Goal: Information Seeking & Learning: Compare options

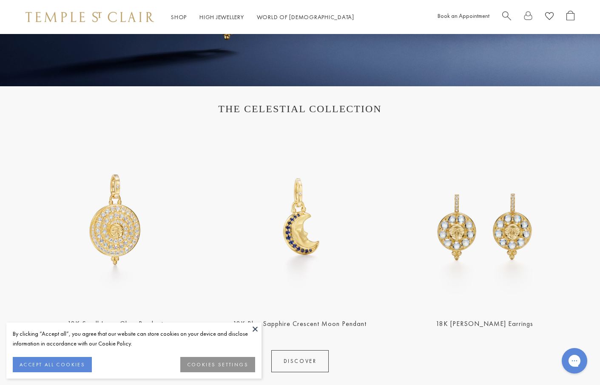
scroll to position [255, 0]
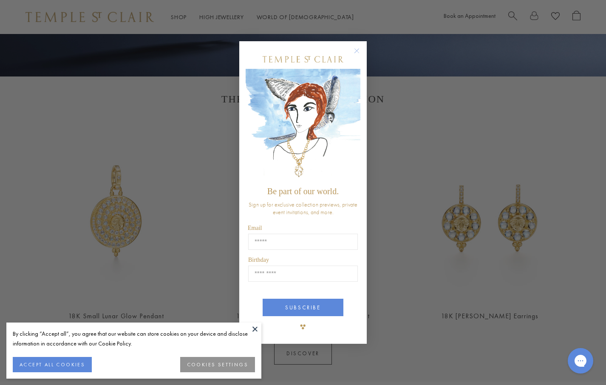
click at [357, 52] on circle "Close dialog" at bounding box center [357, 51] width 10 height 10
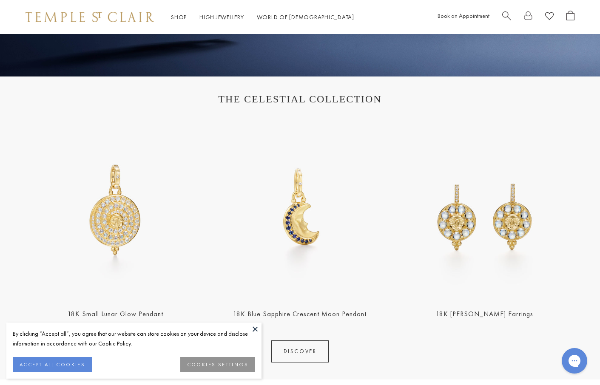
click at [257, 329] on button at bounding box center [255, 329] width 13 height 13
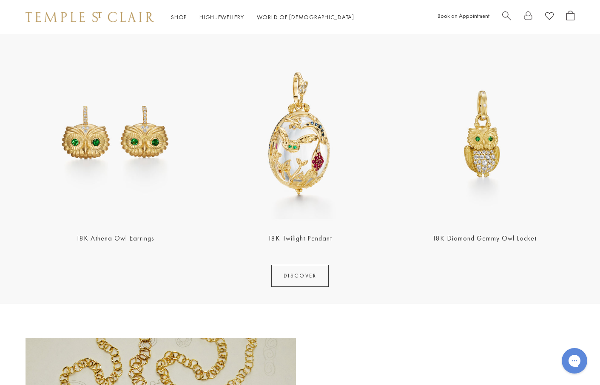
scroll to position [808, 0]
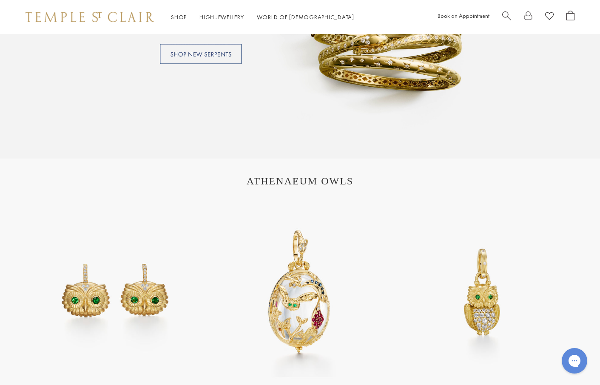
click at [298, 183] on h1 "ATHENAEUM OWLS" at bounding box center [300, 181] width 532 height 11
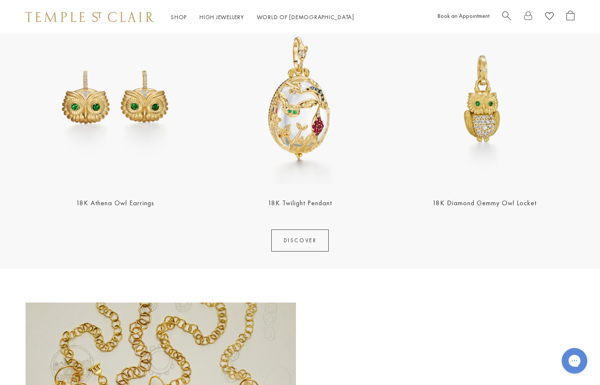
scroll to position [1021, 0]
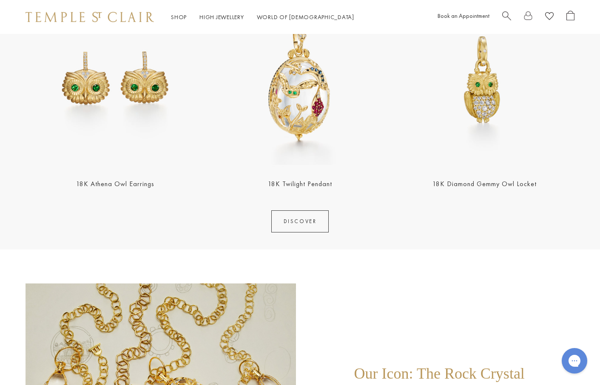
click at [299, 217] on link "DISCOVER" at bounding box center [300, 221] width 58 height 22
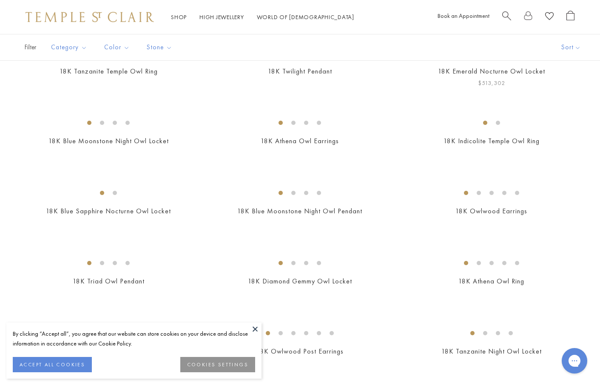
scroll to position [213, 0]
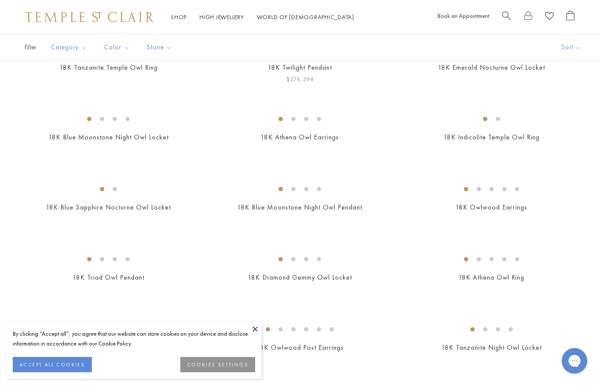
click at [0, 0] on img at bounding box center [0, 0] width 0 height 0
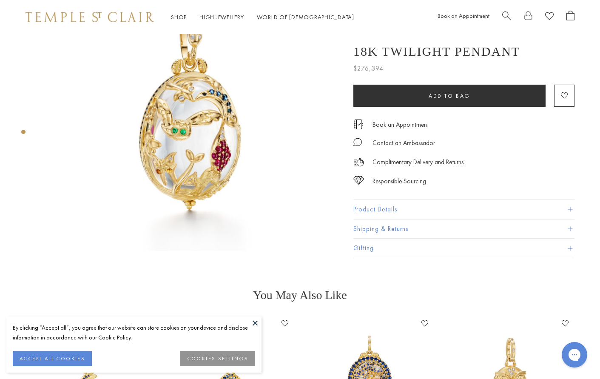
scroll to position [85, 0]
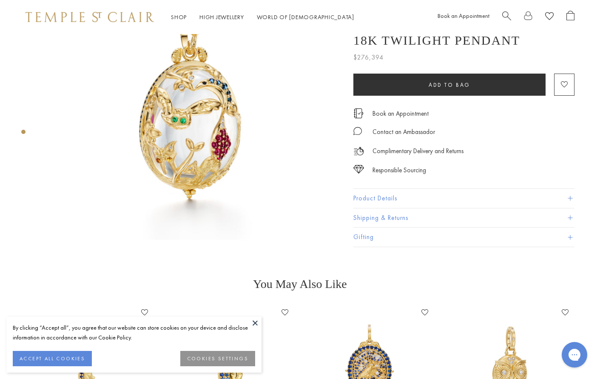
click at [255, 323] on button at bounding box center [255, 322] width 13 height 13
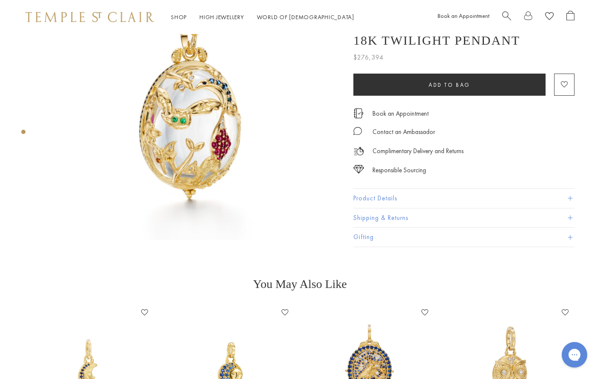
click at [202, 133] on img at bounding box center [192, 98] width 298 height 298
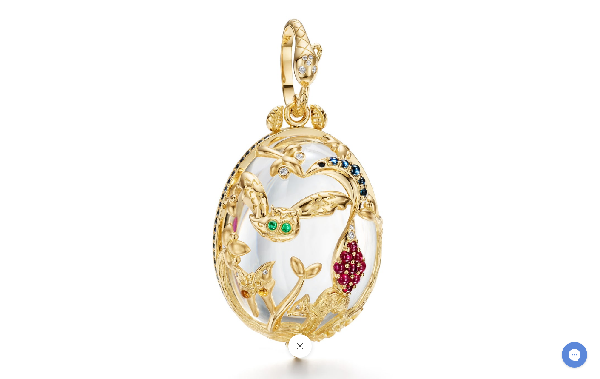
click at [299, 228] on img at bounding box center [300, 190] width 498 height 498
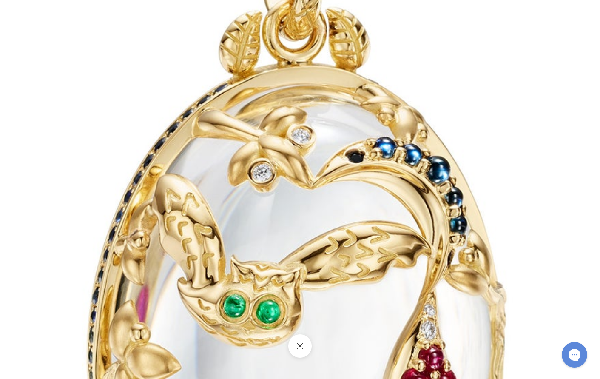
click at [497, 192] on img at bounding box center [302, 218] width 1225 height 1225
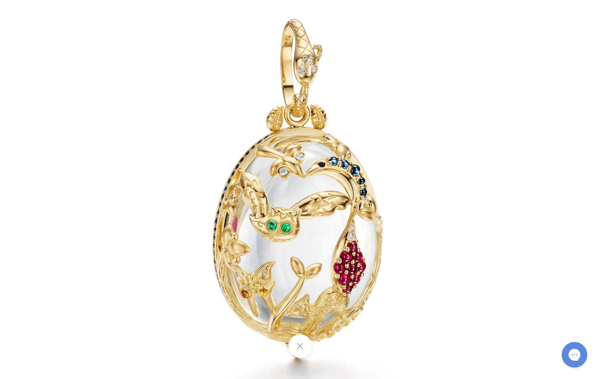
click at [571, 70] on div at bounding box center [300, 189] width 600 height 379
click at [293, 350] on button at bounding box center [299, 345] width 23 height 23
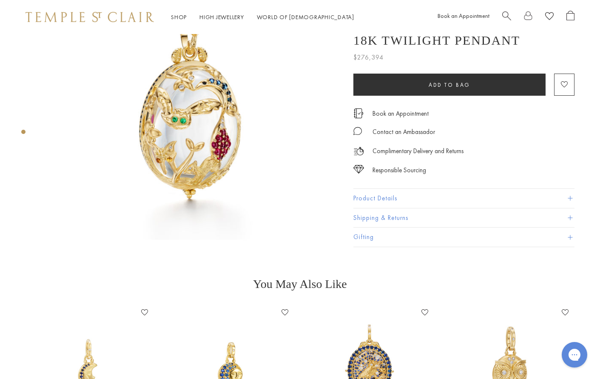
click at [446, 199] on button "Product Details" at bounding box center [463, 198] width 221 height 19
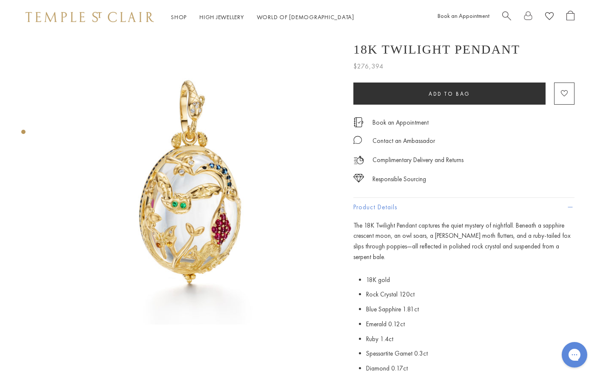
scroll to position [0, 0]
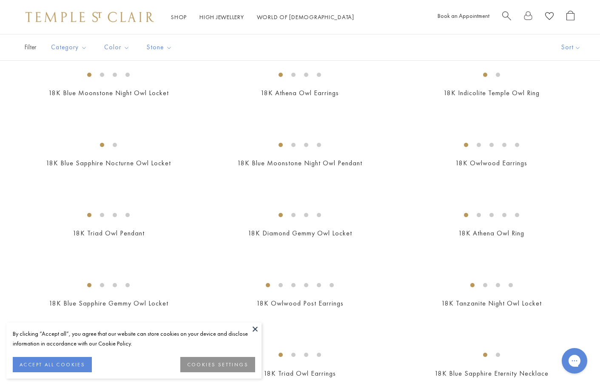
scroll to position [340, 0]
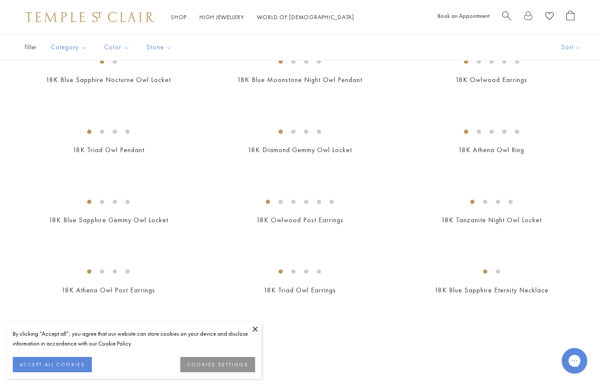
click at [254, 328] on button at bounding box center [255, 329] width 13 height 13
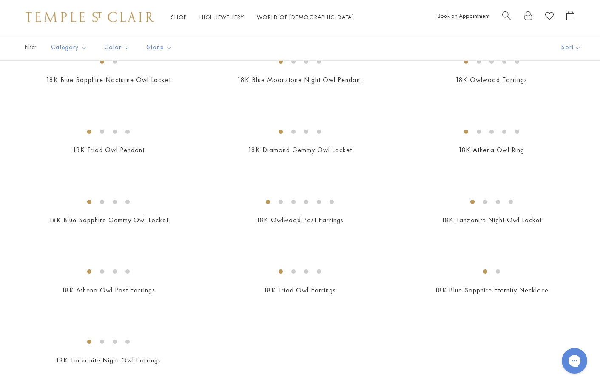
click at [0, 0] on img at bounding box center [0, 0] width 0 height 0
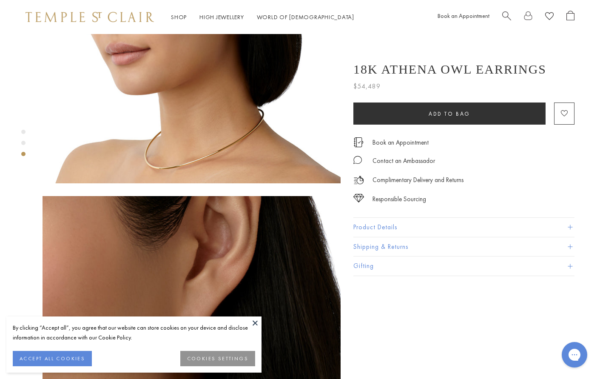
scroll to position [510, 0]
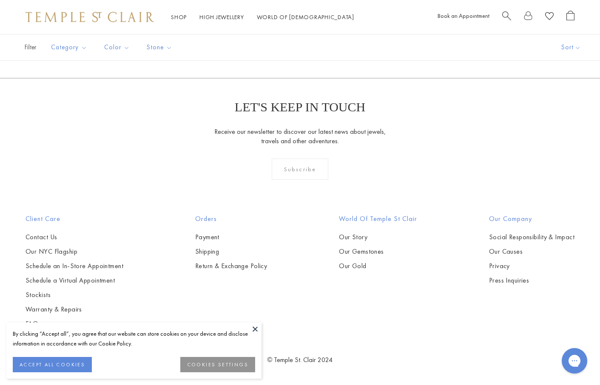
scroll to position [808, 0]
click at [257, 330] on button at bounding box center [255, 329] width 13 height 13
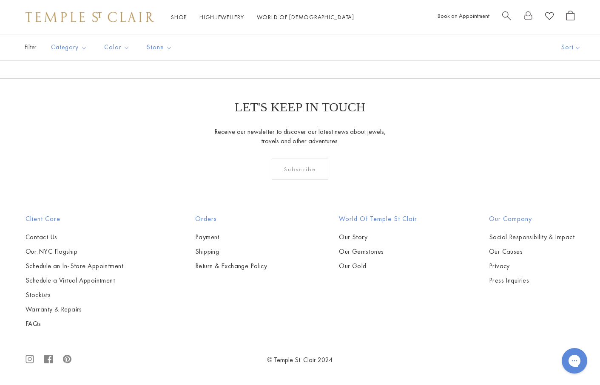
scroll to position [765, 0]
click at [0, 0] on img at bounding box center [0, 0] width 0 height 0
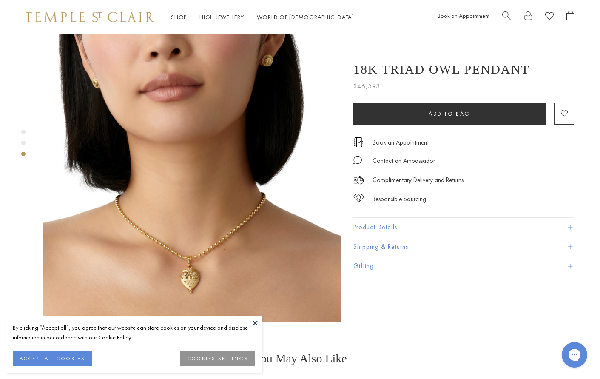
scroll to position [638, 0]
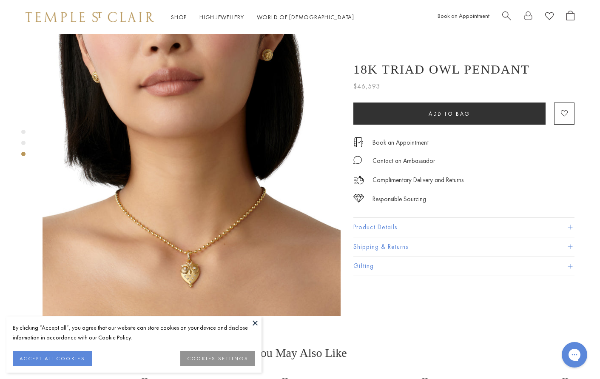
click at [292, 231] on img at bounding box center [192, 167] width 298 height 298
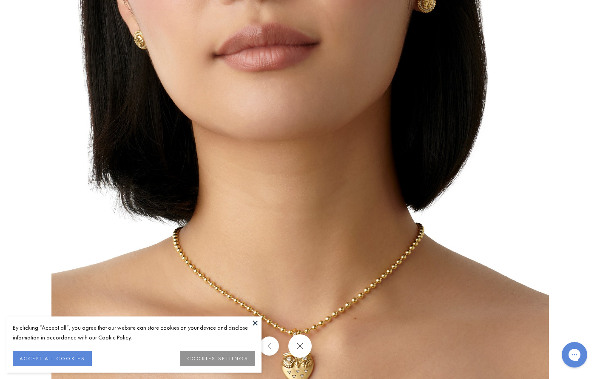
click at [256, 320] on button at bounding box center [255, 322] width 13 height 13
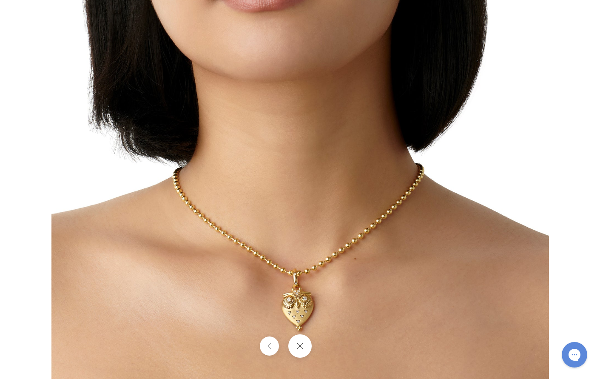
click at [267, 347] on button at bounding box center [269, 345] width 19 height 19
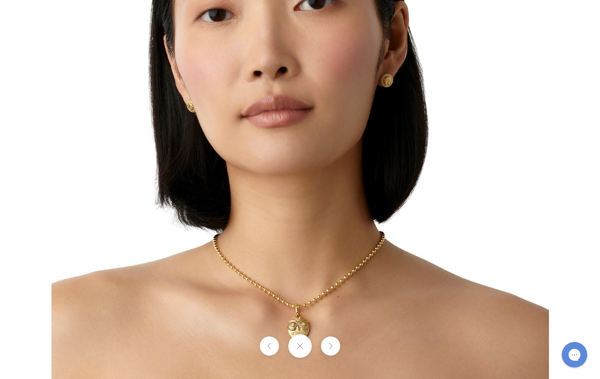
click at [484, 278] on img at bounding box center [300, 130] width 498 height 498
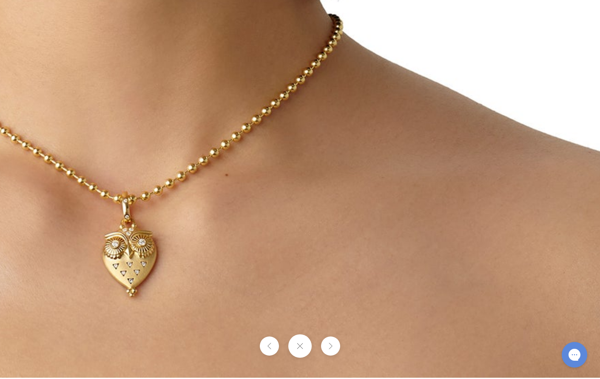
drag, startPoint x: 459, startPoint y: 318, endPoint x: 575, endPoint y: 156, distance: 199.3
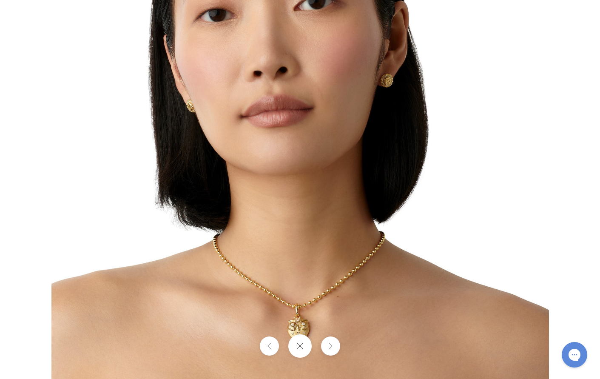
click at [462, 231] on img at bounding box center [300, 130] width 498 height 498
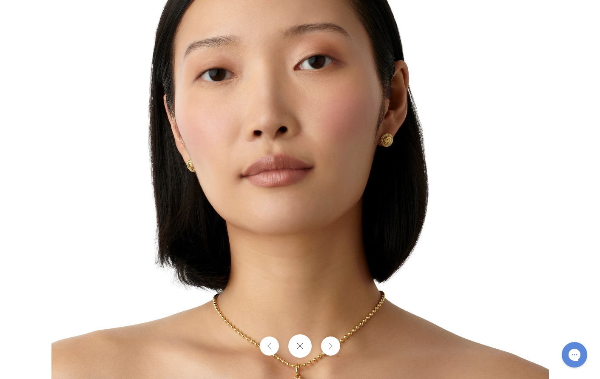
click at [301, 341] on button at bounding box center [299, 345] width 23 height 23
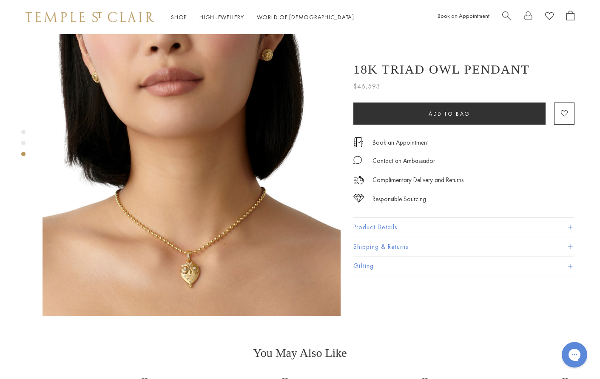
click at [423, 227] on button "Product Details" at bounding box center [463, 227] width 221 height 19
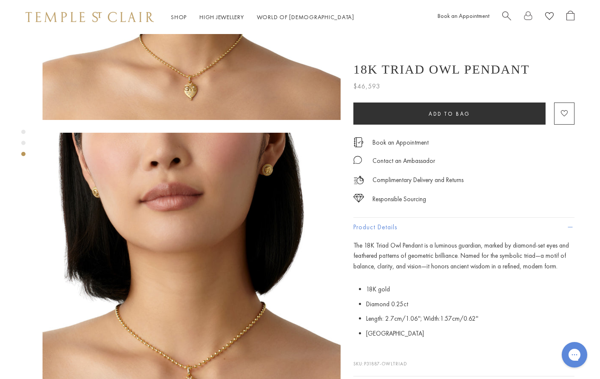
scroll to position [510, 0]
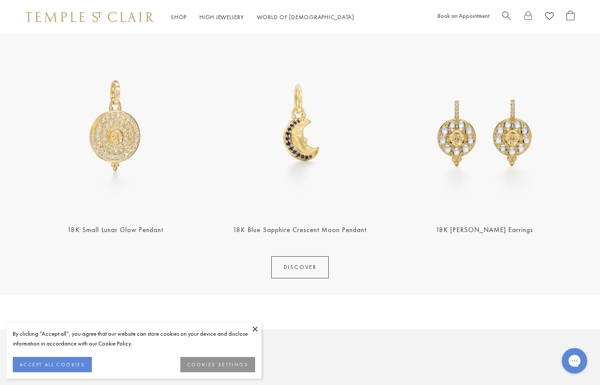
scroll to position [340, 0]
click at [292, 272] on link "DISCOVER" at bounding box center [300, 267] width 58 height 22
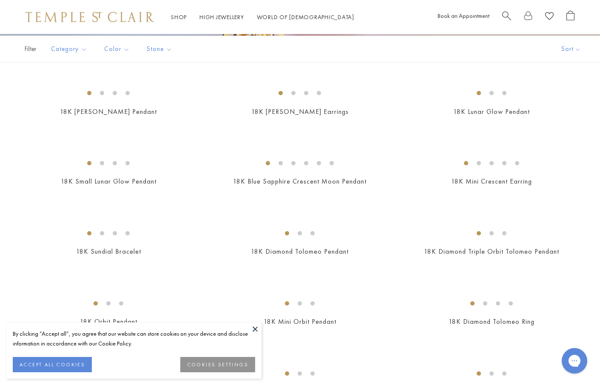
scroll to position [170, 0]
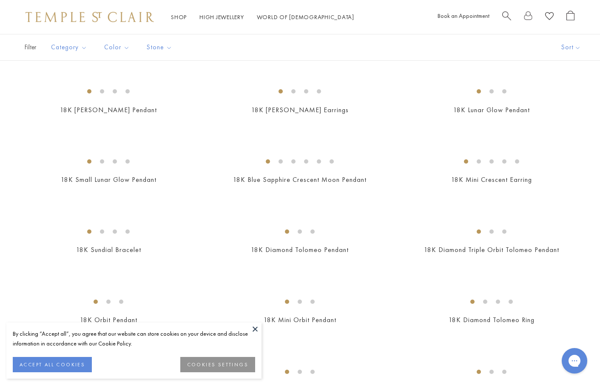
click at [254, 330] on button at bounding box center [255, 329] width 13 height 13
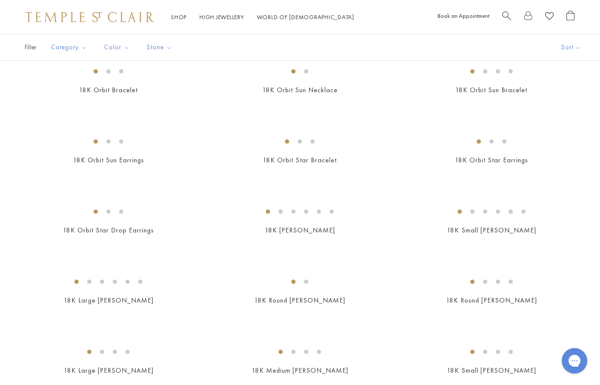
scroll to position [595, 0]
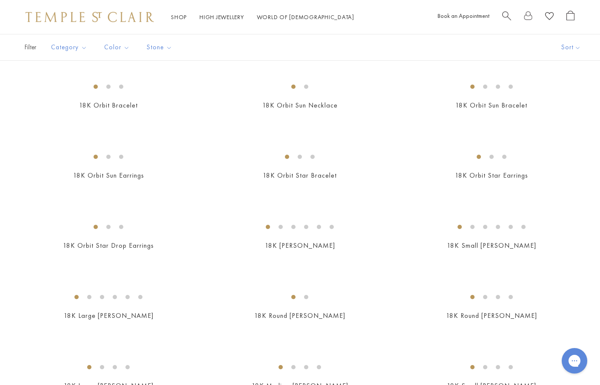
click at [0, 0] on img at bounding box center [0, 0] width 0 height 0
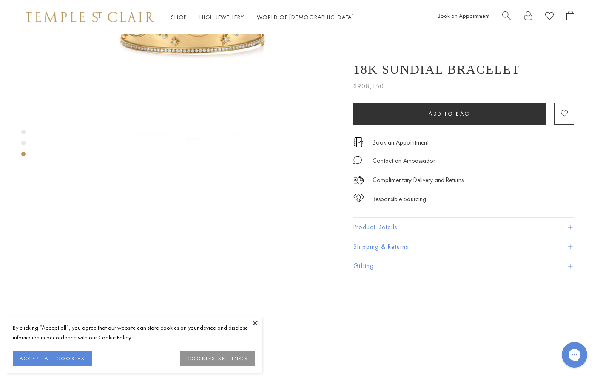
scroll to position [510, 0]
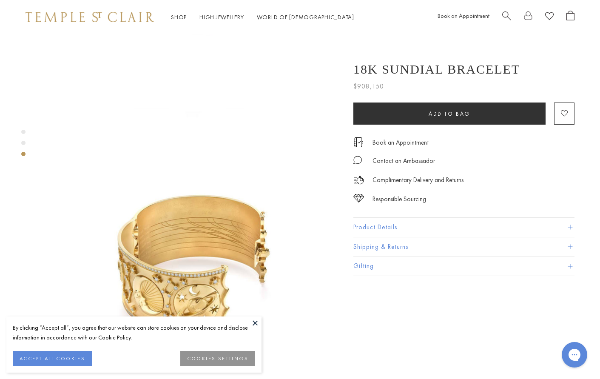
click at [393, 230] on button "Product Details" at bounding box center [463, 227] width 221 height 19
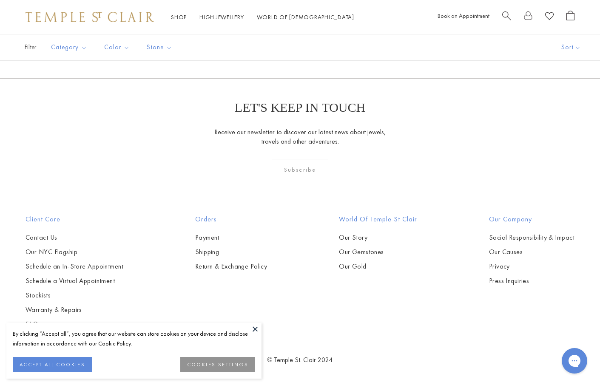
scroll to position [2126, 0]
click at [255, 329] on button at bounding box center [255, 329] width 13 height 13
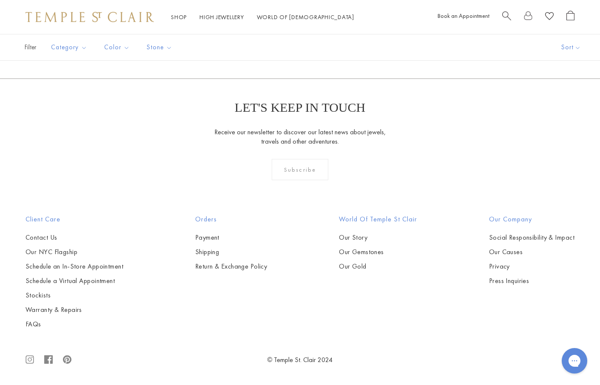
scroll to position [3870, 0]
click at [289, 44] on link "2" at bounding box center [287, 32] width 28 height 23
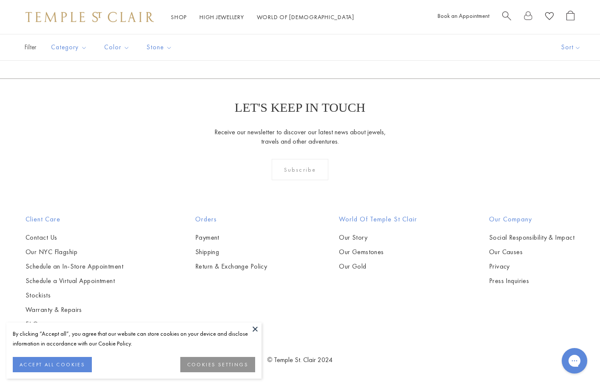
scroll to position [3997, 0]
click at [326, 44] on link "3" at bounding box center [327, 32] width 28 height 23
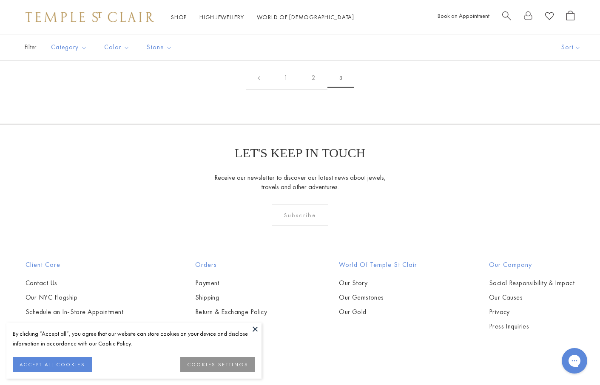
scroll to position [255, 0]
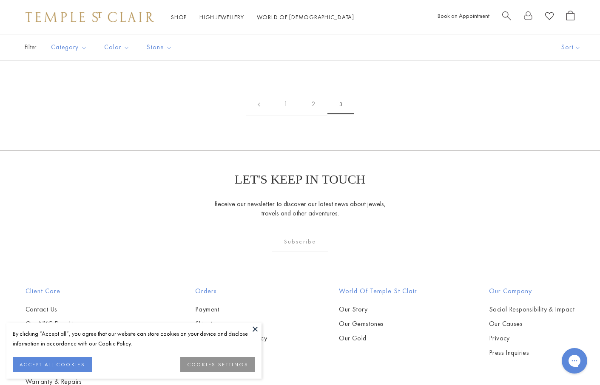
click at [290, 116] on link "1" at bounding box center [286, 104] width 28 height 23
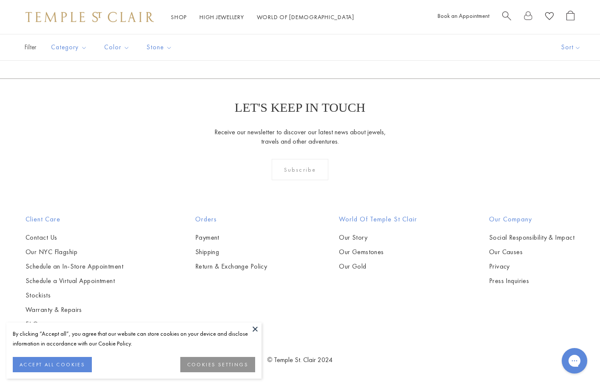
scroll to position [1871, 0]
click at [69, 78] on button "Bracelets" at bounding box center [90, 79] width 79 height 10
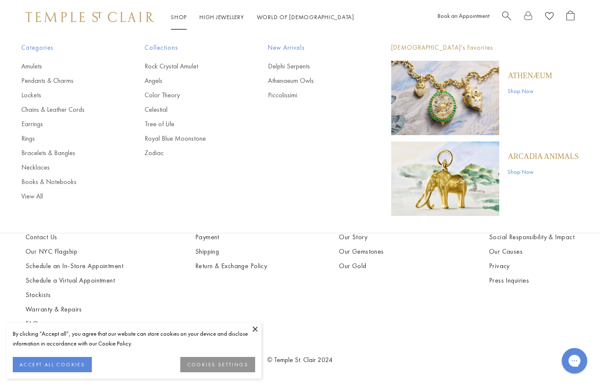
click at [181, 18] on link "Shop Shop" at bounding box center [179, 17] width 16 height 8
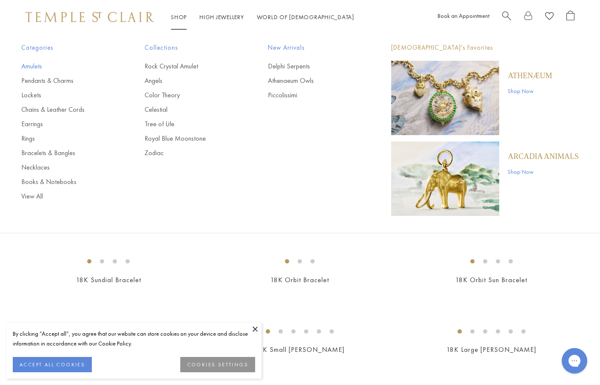
click at [38, 67] on link "Amulets" at bounding box center [65, 66] width 89 height 9
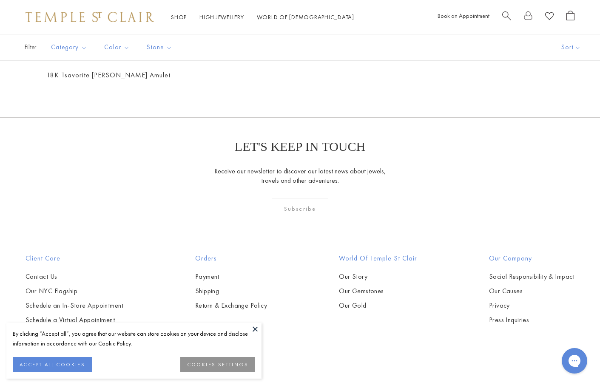
scroll to position [1871, 0]
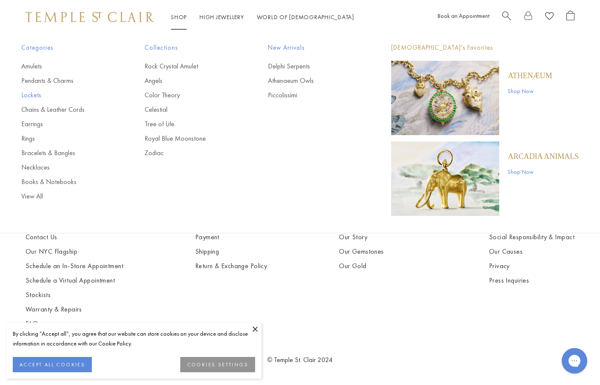
click at [37, 92] on link "Lockets" at bounding box center [65, 95] width 89 height 9
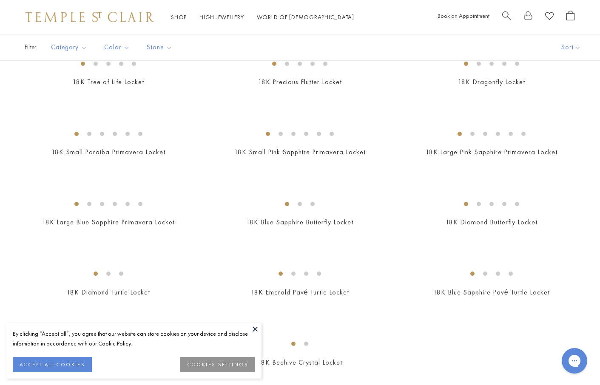
scroll to position [255, 0]
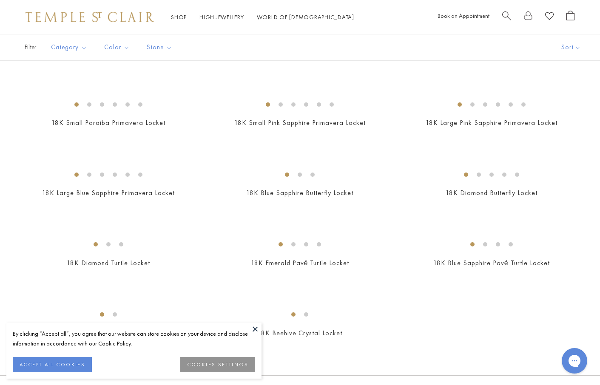
click at [256, 330] on button at bounding box center [255, 329] width 13 height 13
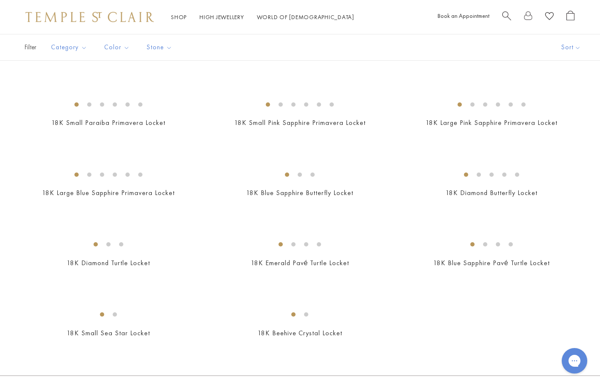
click at [0, 0] on img at bounding box center [0, 0] width 0 height 0
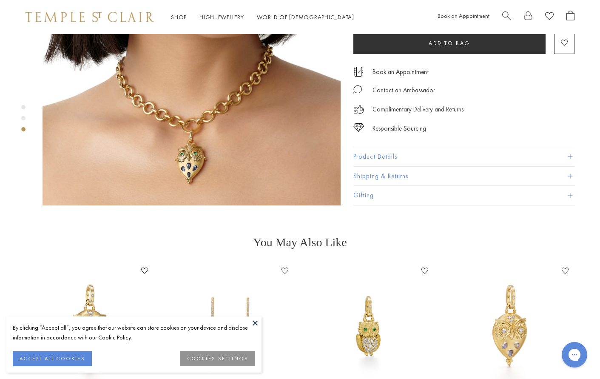
scroll to position [850, 0]
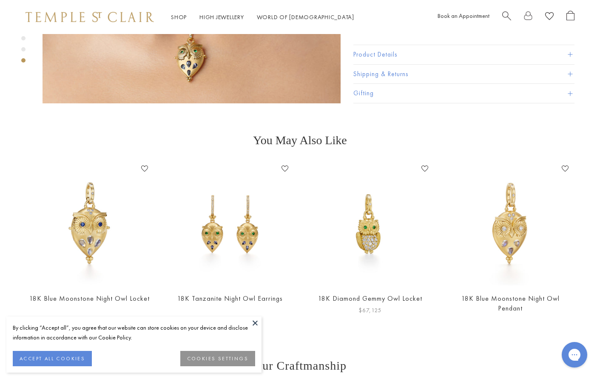
click at [379, 222] on img at bounding box center [370, 223] width 123 height 123
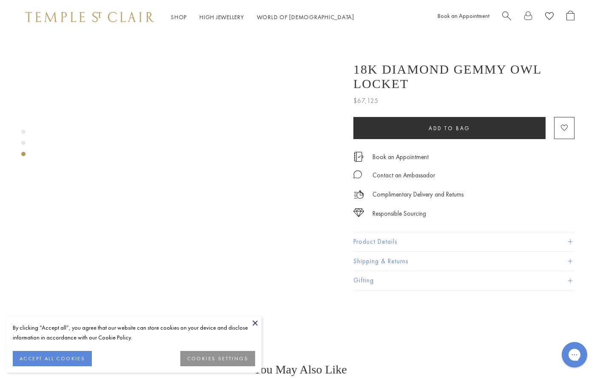
scroll to position [680, 0]
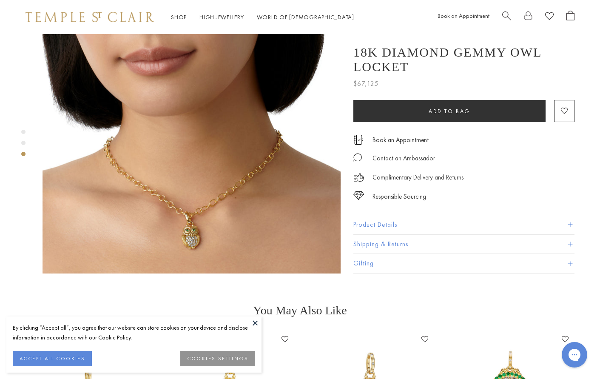
click at [212, 209] on img at bounding box center [192, 124] width 298 height 298
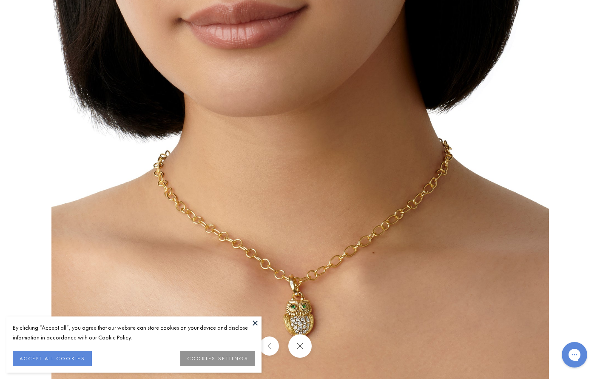
click at [358, 307] on img at bounding box center [300, 130] width 498 height 498
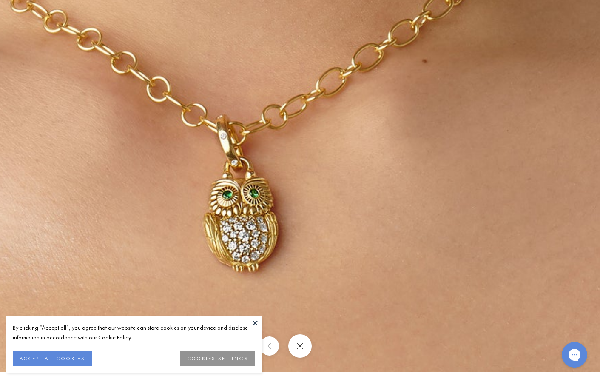
drag, startPoint x: 353, startPoint y: 267, endPoint x: 382, endPoint y: 136, distance: 134.4
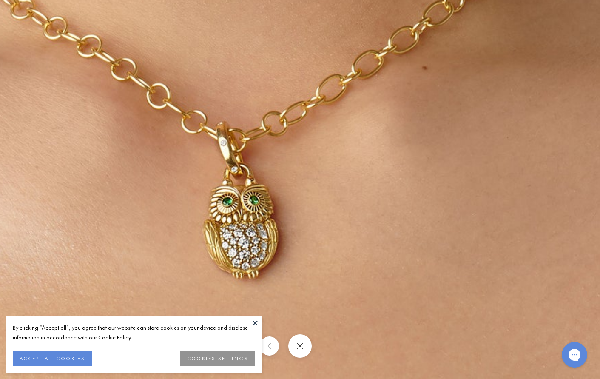
click at [272, 348] on button at bounding box center [269, 345] width 19 height 19
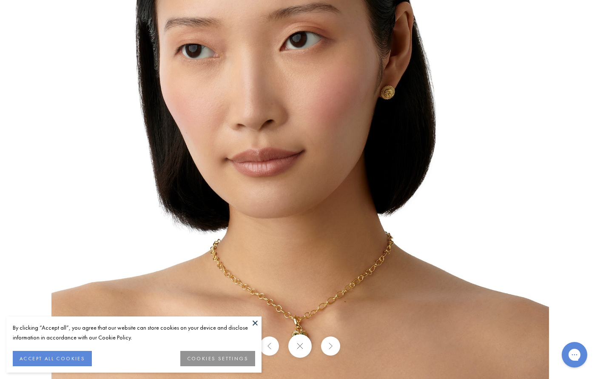
click at [432, 267] on img at bounding box center [300, 130] width 498 height 498
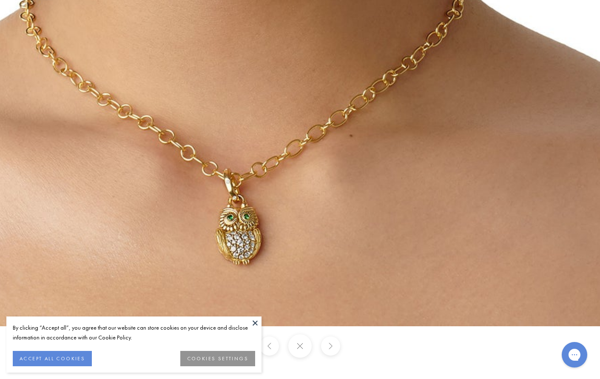
drag, startPoint x: 416, startPoint y: 295, endPoint x: 568, endPoint y: -53, distance: 379.5
click at [568, 0] on html "By clicking “Accept all”, you agree that our website can store cookies on your …" at bounding box center [300, 221] width 600 height 1803
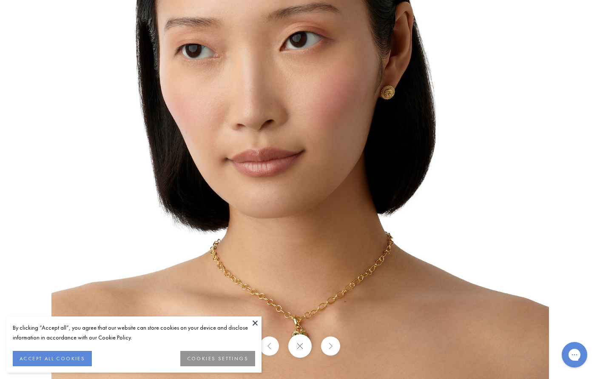
click at [380, 276] on img at bounding box center [300, 130] width 498 height 498
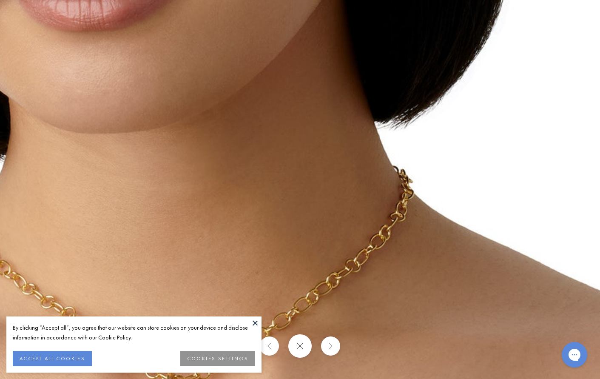
click at [297, 348] on button at bounding box center [299, 345] width 23 height 23
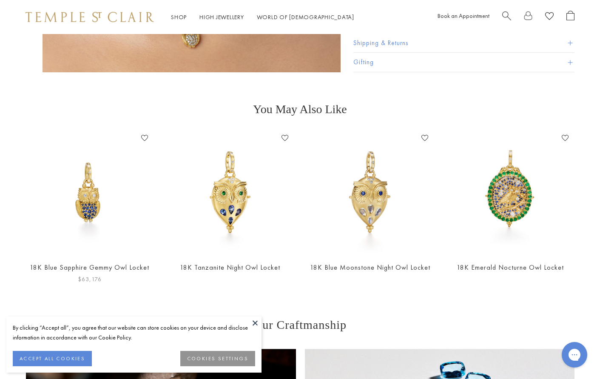
scroll to position [893, 0]
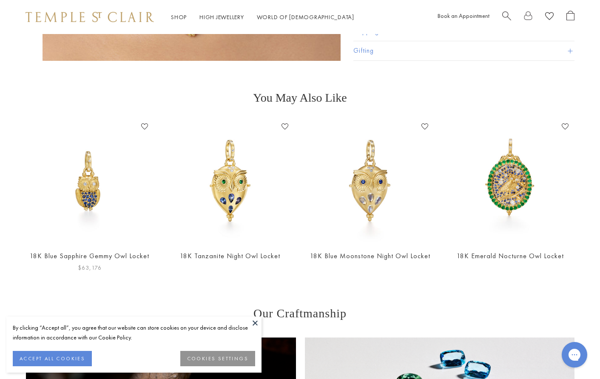
click at [102, 181] on img at bounding box center [89, 180] width 123 height 123
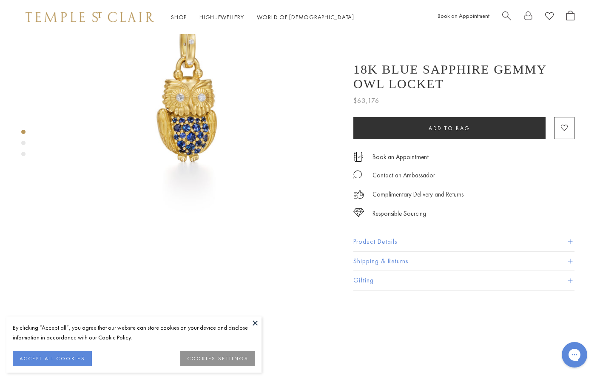
scroll to position [85, 0]
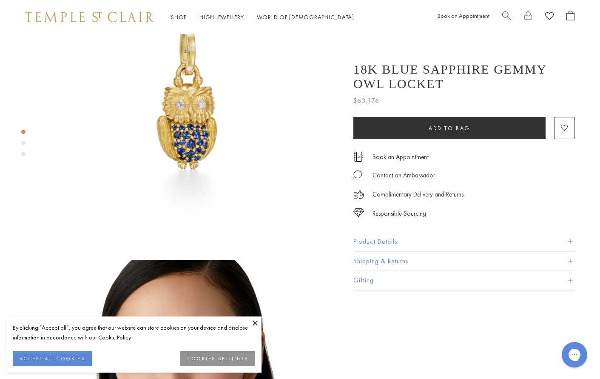
click at [206, 167] on img at bounding box center [192, 98] width 298 height 298
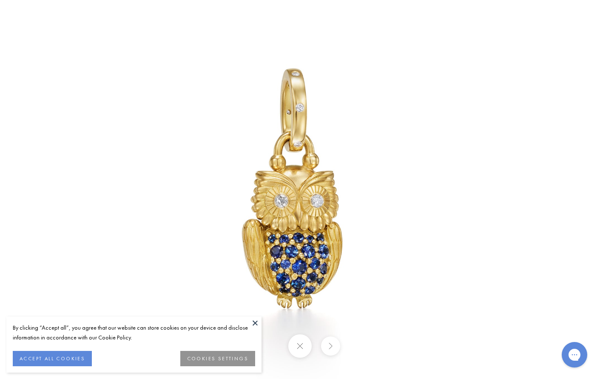
click at [423, 144] on img at bounding box center [300, 190] width 498 height 498
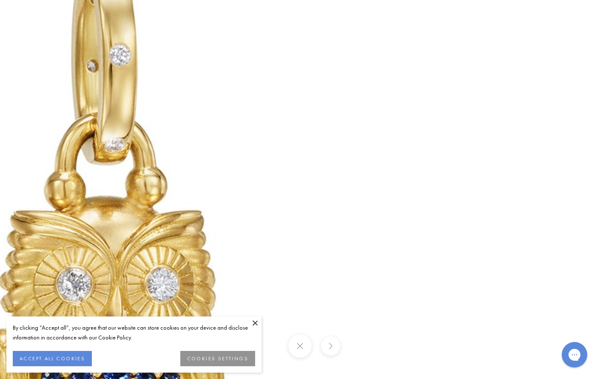
click at [214, 243] on img at bounding box center [120, 257] width 1225 height 1225
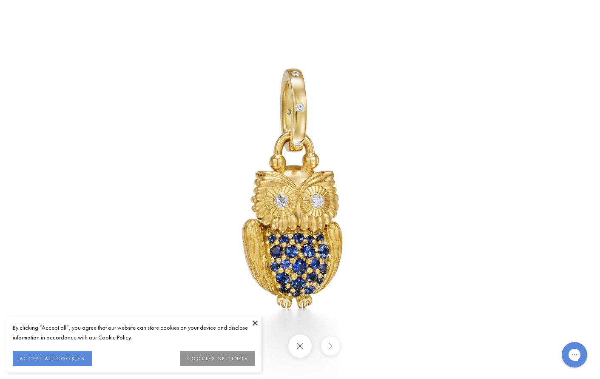
click at [298, 347] on button at bounding box center [299, 345] width 23 height 23
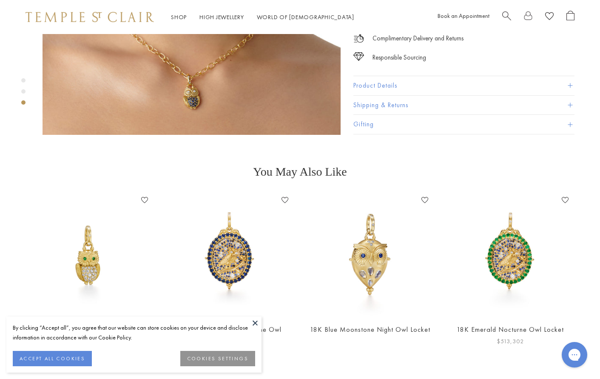
scroll to position [893, 0]
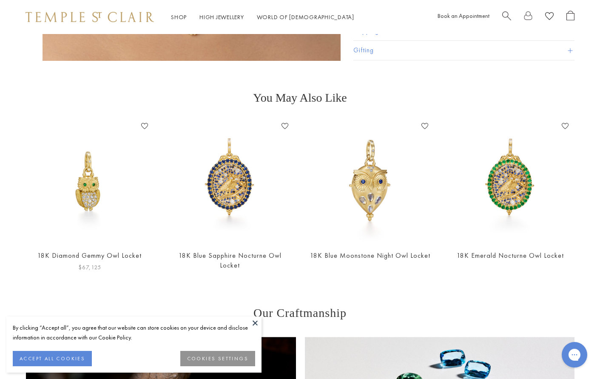
click at [86, 155] on img at bounding box center [89, 180] width 123 height 123
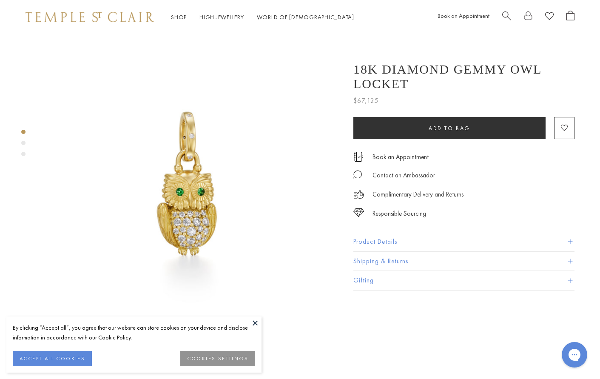
click at [208, 231] on img at bounding box center [192, 183] width 298 height 298
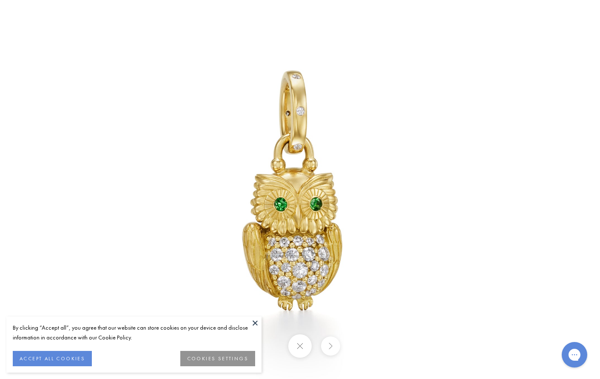
drag, startPoint x: 451, startPoint y: 131, endPoint x: 479, endPoint y: 120, distance: 29.5
click at [450, 131] on img at bounding box center [300, 190] width 498 height 498
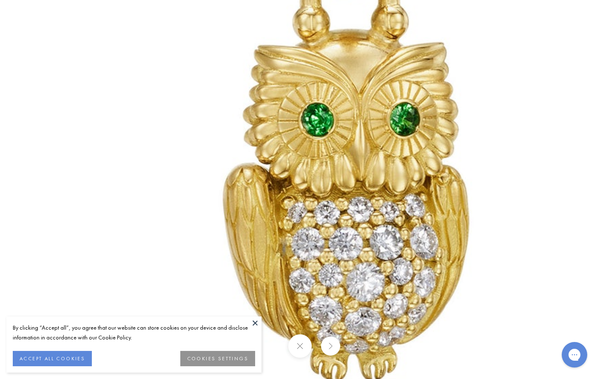
drag, startPoint x: 149, startPoint y: 252, endPoint x: 449, endPoint y: 53, distance: 360.4
click at [449, 53] on img at bounding box center [365, 83] width 1225 height 1225
click at [295, 343] on button at bounding box center [299, 345] width 23 height 23
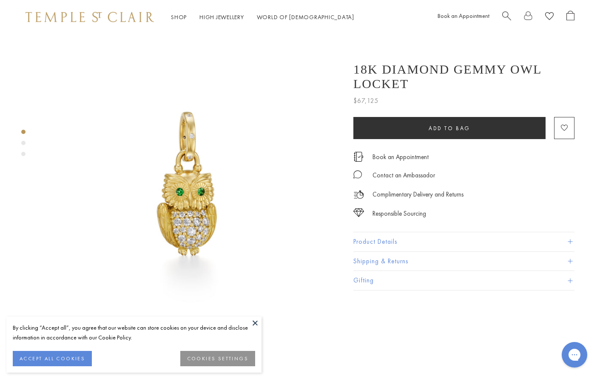
click at [420, 242] on button "Product Details" at bounding box center [463, 241] width 221 height 19
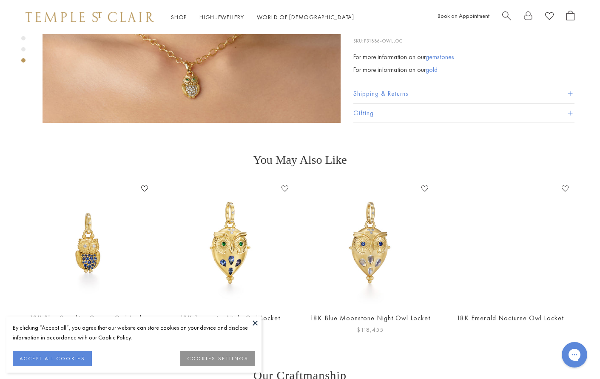
scroll to position [850, 0]
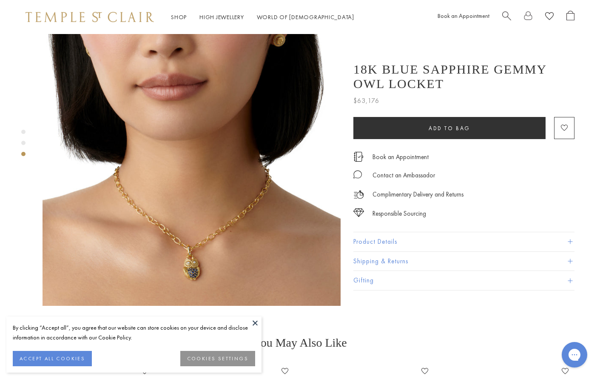
scroll to position [510, 0]
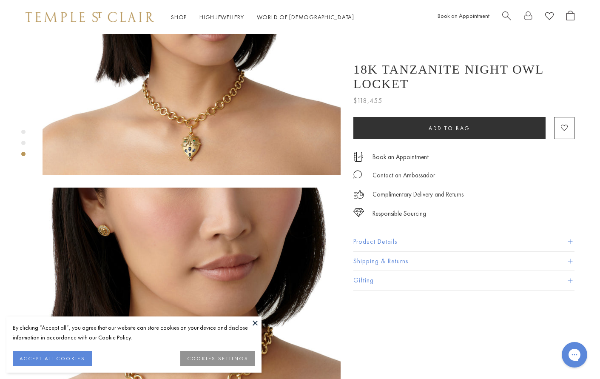
scroll to position [468, 0]
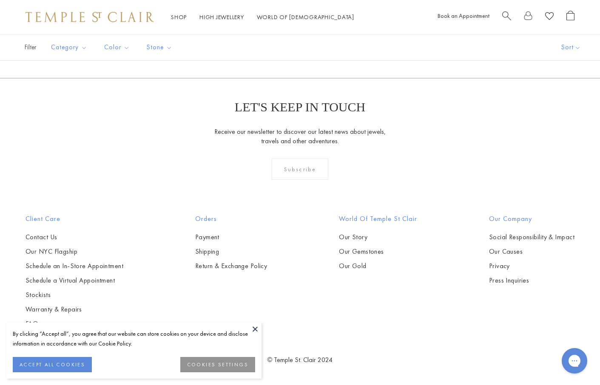
scroll to position [1276, 0]
click at [0, 0] on img at bounding box center [0, 0] width 0 height 0
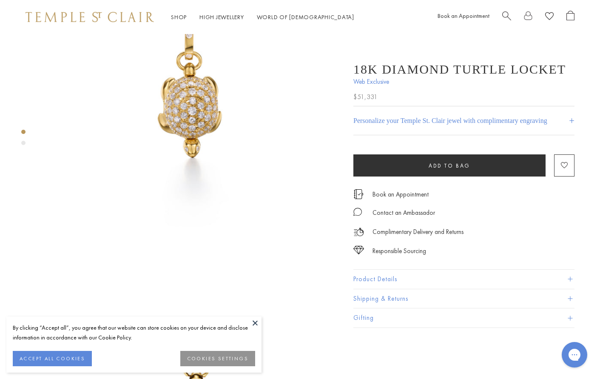
scroll to position [85, 0]
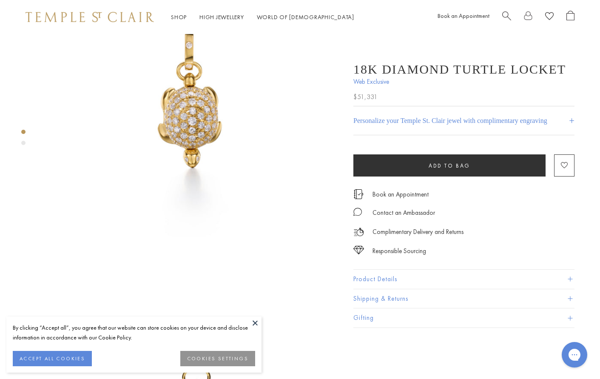
click at [402, 280] on button "Product Details" at bounding box center [463, 279] width 221 height 19
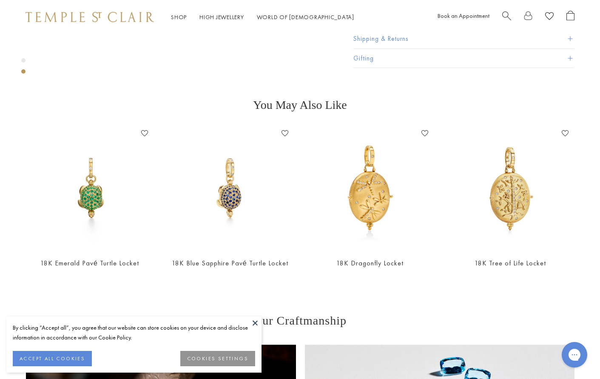
scroll to position [595, 0]
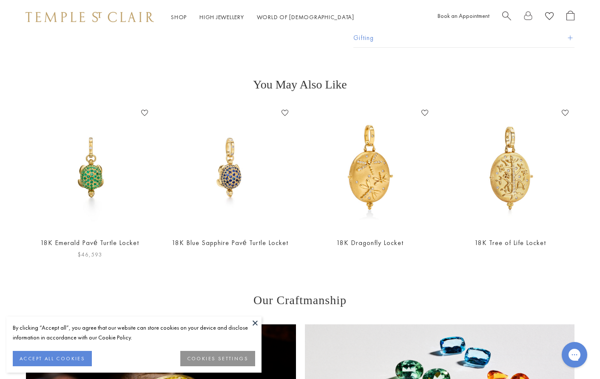
click at [94, 172] on img at bounding box center [89, 167] width 123 height 123
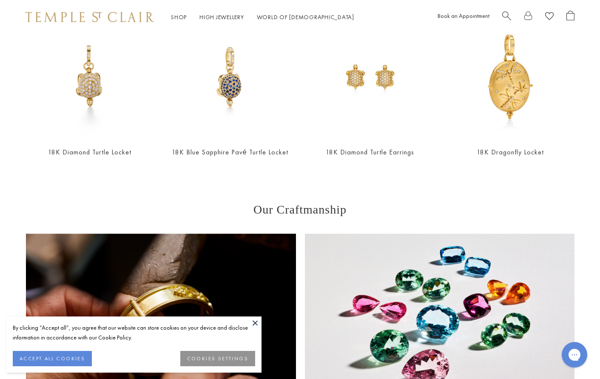
scroll to position [936, 0]
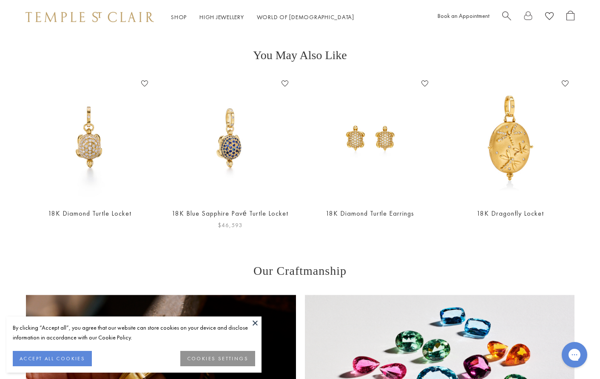
click at [232, 137] on img at bounding box center [229, 138] width 123 height 123
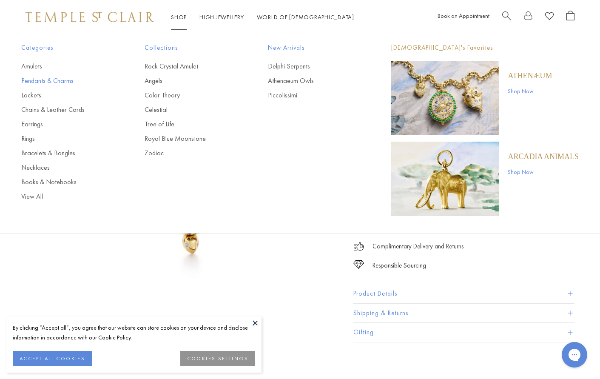
click at [64, 76] on link "Pendants & Charms" at bounding box center [65, 80] width 89 height 9
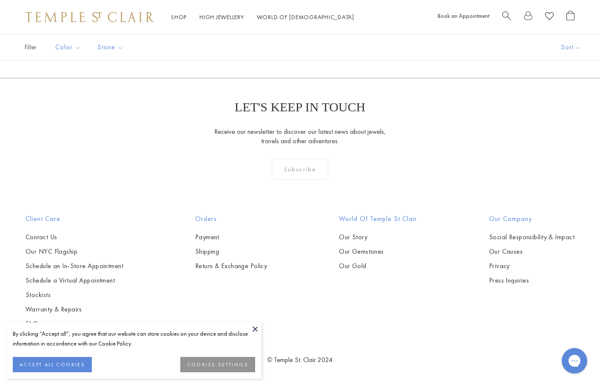
scroll to position [4933, 0]
click at [289, 44] on link "2" at bounding box center [287, 31] width 28 height 23
click at [328, 44] on link "3" at bounding box center [327, 32] width 28 height 23
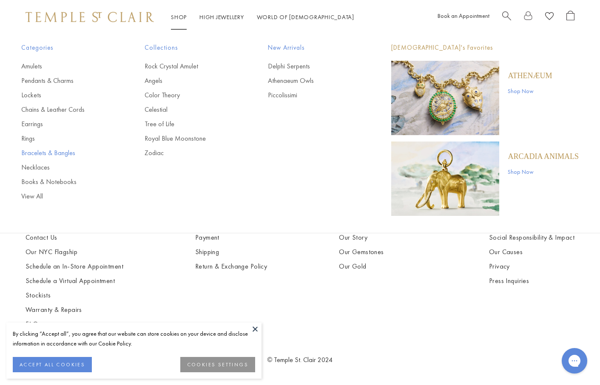
click at [70, 154] on link "Bracelets & Bangles" at bounding box center [65, 152] width 89 height 9
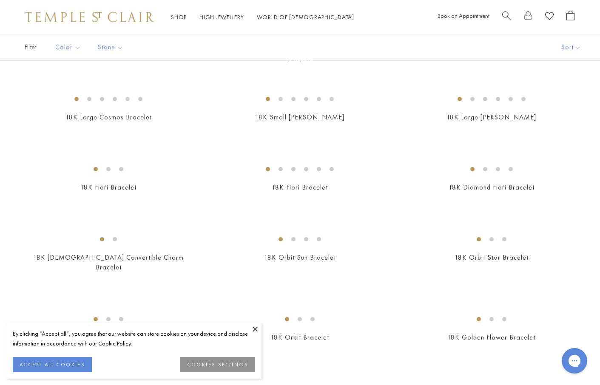
scroll to position [128, 0]
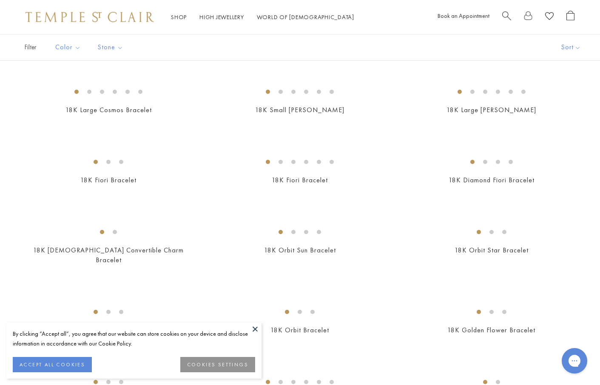
click at [0, 0] on img at bounding box center [0, 0] width 0 height 0
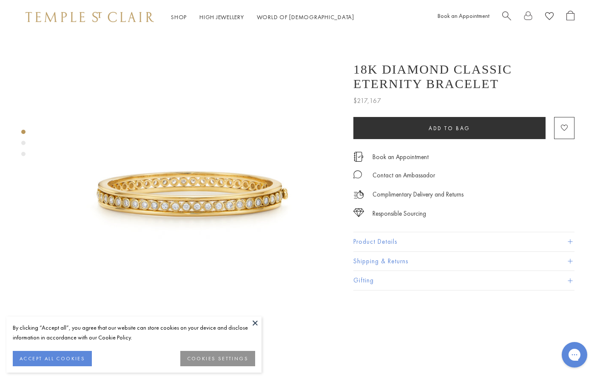
click at [364, 241] on button "Product Details" at bounding box center [463, 241] width 221 height 19
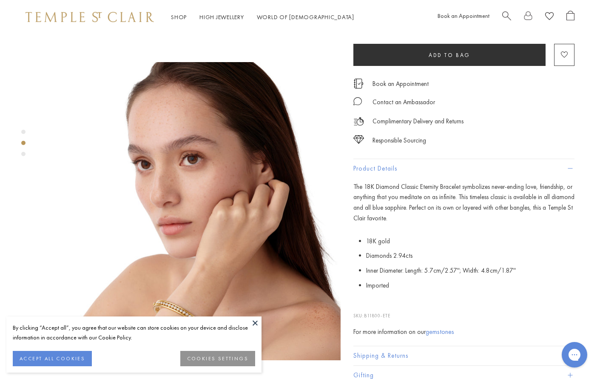
scroll to position [298, 0]
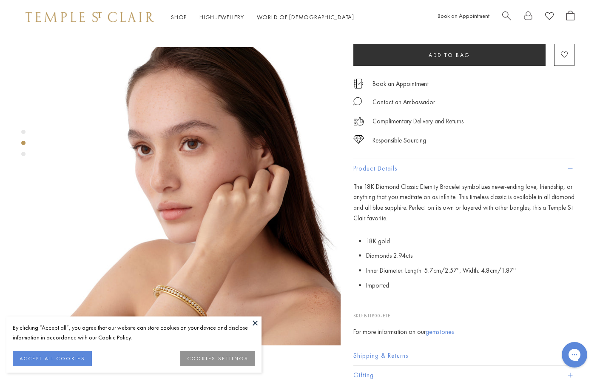
click at [233, 210] on img at bounding box center [192, 196] width 298 height 298
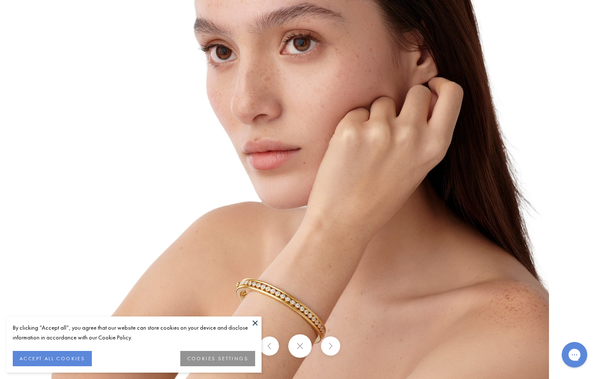
click at [373, 286] on img at bounding box center [300, 130] width 498 height 498
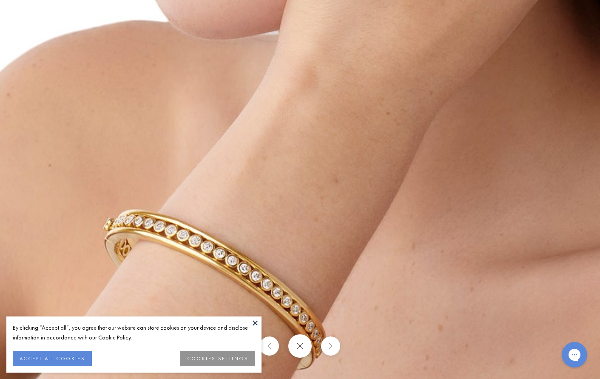
drag, startPoint x: 397, startPoint y: 271, endPoint x: 436, endPoint y: 239, distance: 50.7
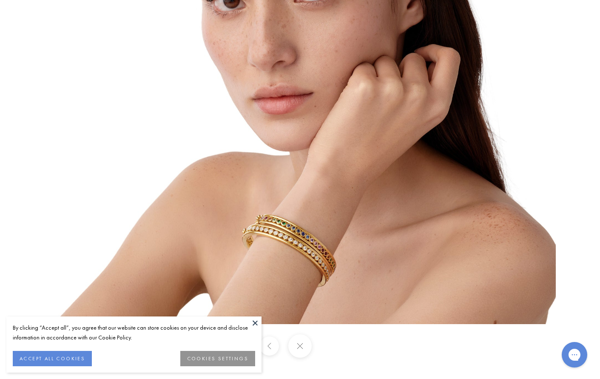
drag, startPoint x: 421, startPoint y: 337, endPoint x: 441, endPoint y: 103, distance: 234.3
click at [441, 103] on div at bounding box center [300, 189] width 600 height 379
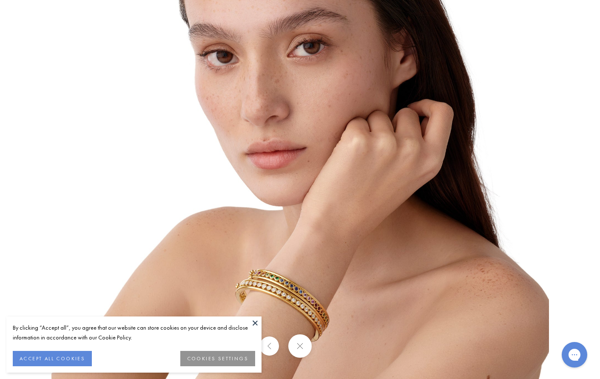
click at [422, 205] on img at bounding box center [300, 130] width 498 height 498
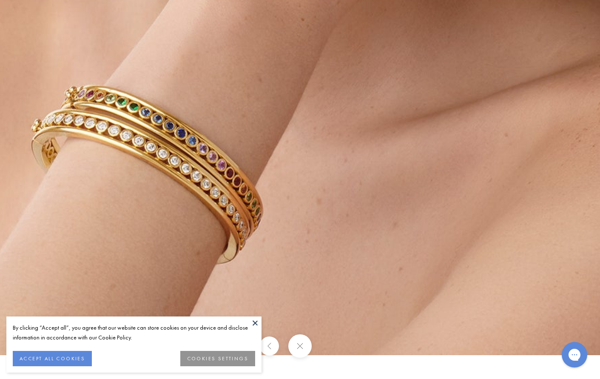
drag, startPoint x: 367, startPoint y: 319, endPoint x: 435, endPoint y: -12, distance: 338.7
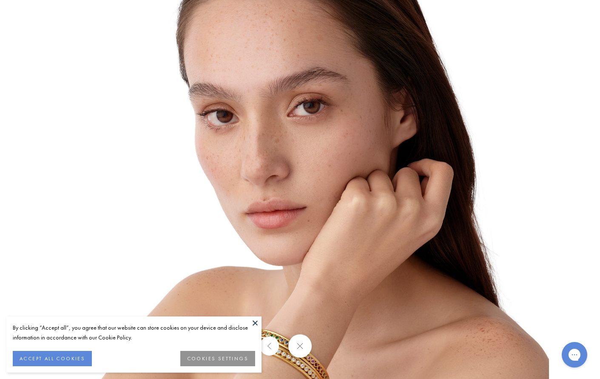
drag, startPoint x: 296, startPoint y: 347, endPoint x: 292, endPoint y: 341, distance: 6.5
click at [295, 344] on button at bounding box center [299, 345] width 23 height 23
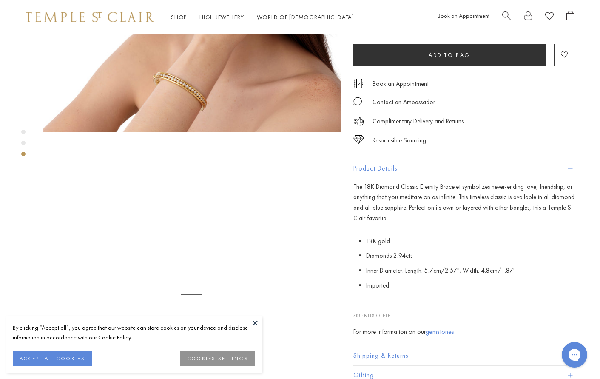
scroll to position [553, 0]
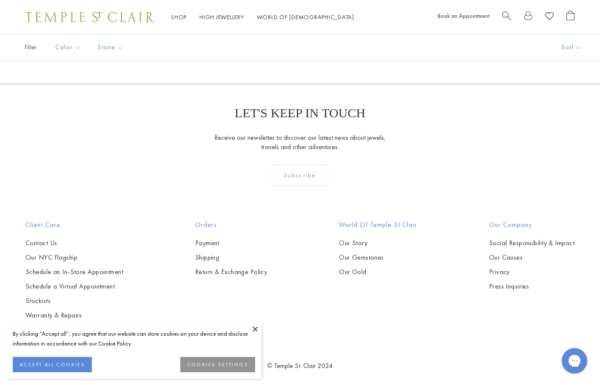
scroll to position [978, 0]
click at [0, 0] on img at bounding box center [0, 0] width 0 height 0
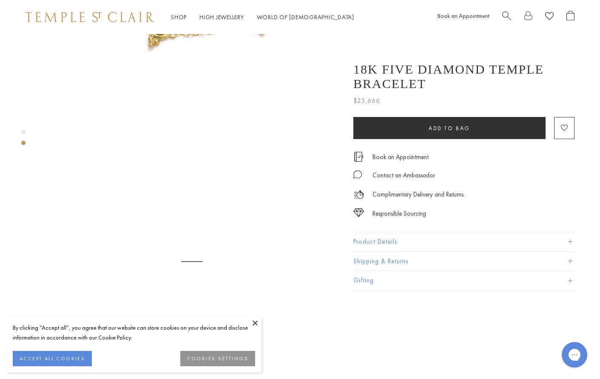
scroll to position [255, 0]
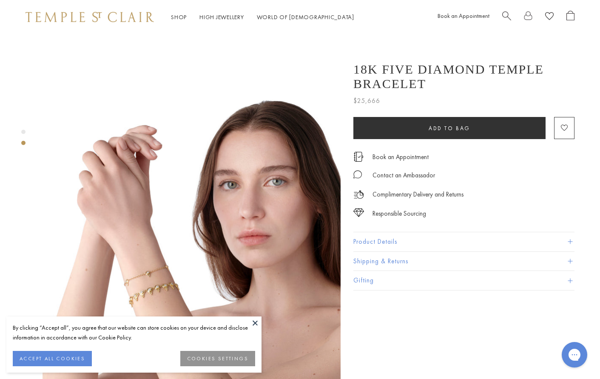
click at [213, 165] on img at bounding box center [192, 239] width 298 height 298
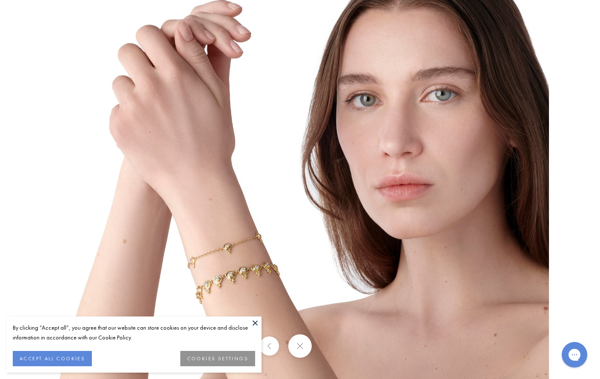
click at [323, 264] on img at bounding box center [300, 190] width 498 height 498
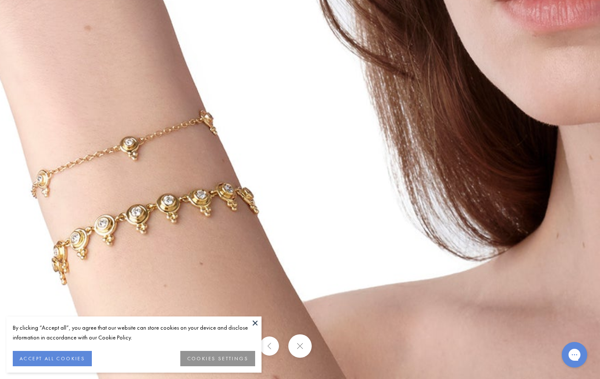
drag, startPoint x: 334, startPoint y: 286, endPoint x: 400, endPoint y: 179, distance: 125.2
click at [400, 179] on img at bounding box center [308, 3] width 1225 height 1225
click at [392, 235] on img at bounding box center [308, 3] width 1225 height 1225
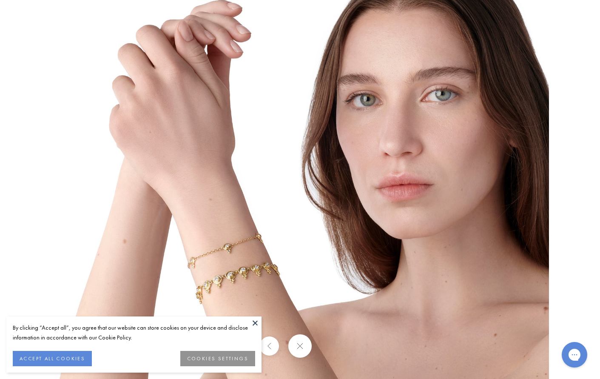
click at [301, 346] on button at bounding box center [299, 345] width 23 height 23
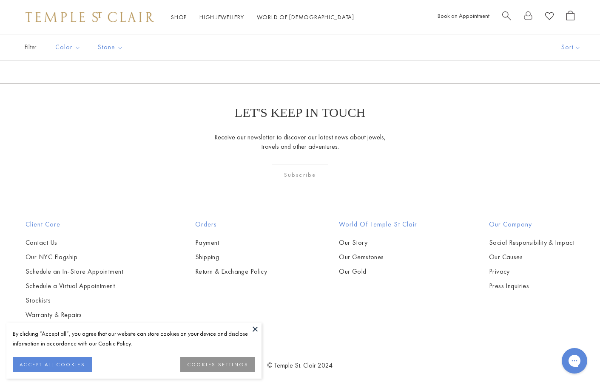
click at [0, 0] on img at bounding box center [0, 0] width 0 height 0
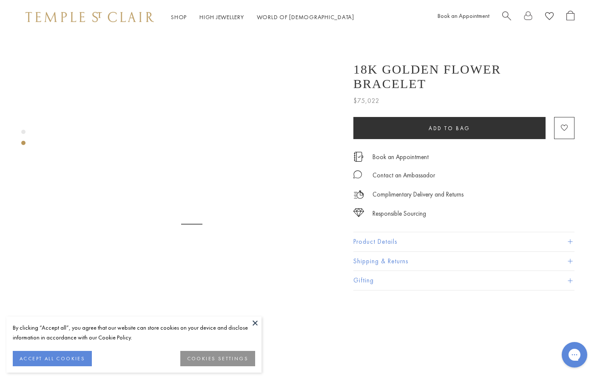
scroll to position [298, 0]
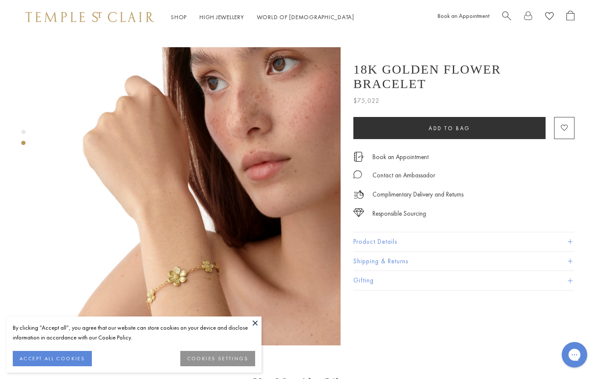
click at [279, 252] on img at bounding box center [192, 196] width 298 height 298
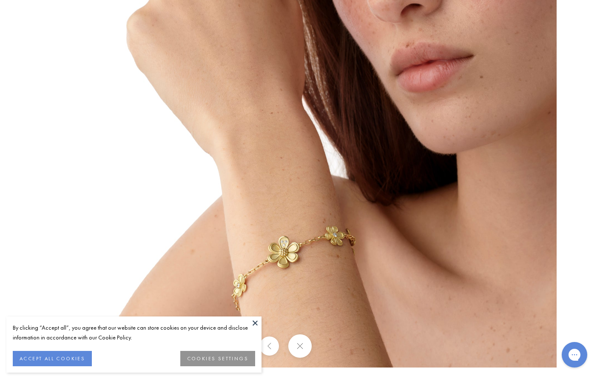
drag, startPoint x: 449, startPoint y: 238, endPoint x: 451, endPoint y: 215, distance: 23.4
click at [451, 215] on img at bounding box center [308, 119] width 498 height 498
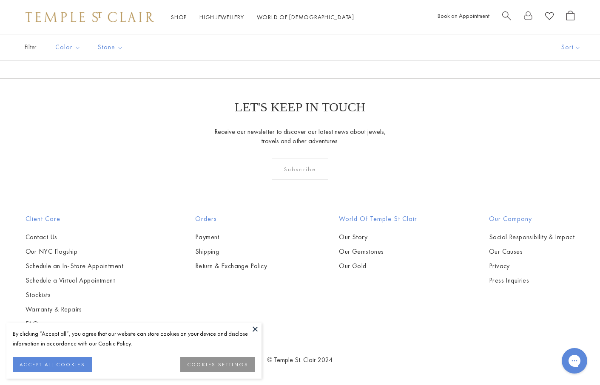
scroll to position [1446, 0]
click at [0, 0] on img at bounding box center [0, 0] width 0 height 0
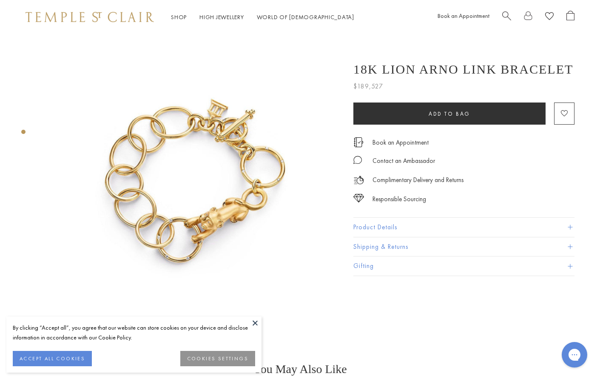
click at [224, 217] on img at bounding box center [192, 183] width 298 height 298
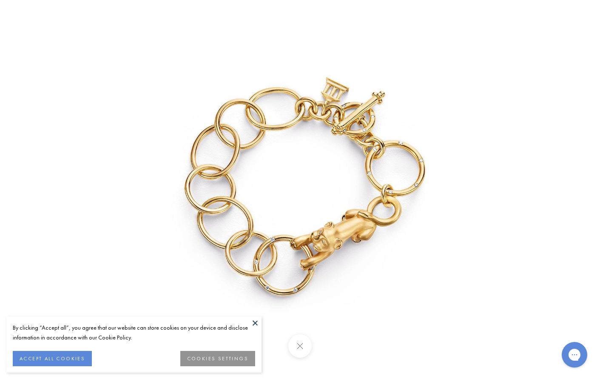
click at [355, 281] on img at bounding box center [300, 190] width 398 height 398
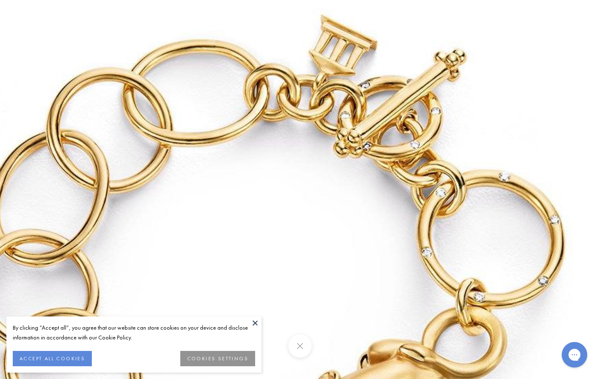
drag, startPoint x: 380, startPoint y: 103, endPoint x: 416, endPoint y: 333, distance: 232.8
click at [416, 346] on div at bounding box center [300, 189] width 600 height 379
click at [323, 221] on img at bounding box center [257, 292] width 980 height 980
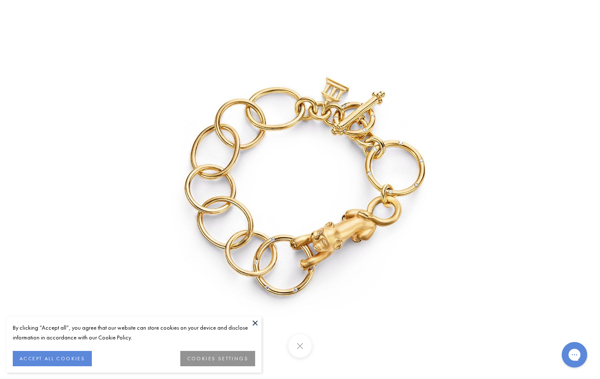
click at [472, 134] on img at bounding box center [300, 190] width 398 height 398
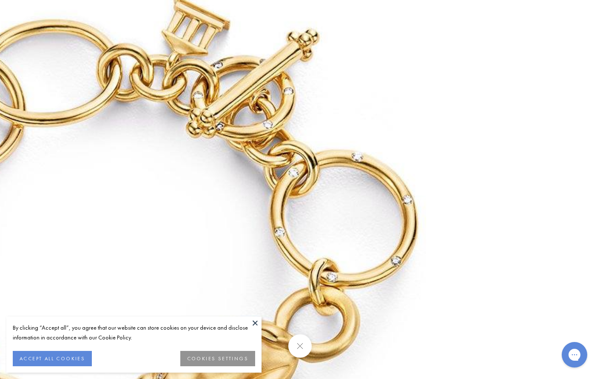
click at [513, 95] on img at bounding box center [110, 272] width 980 height 980
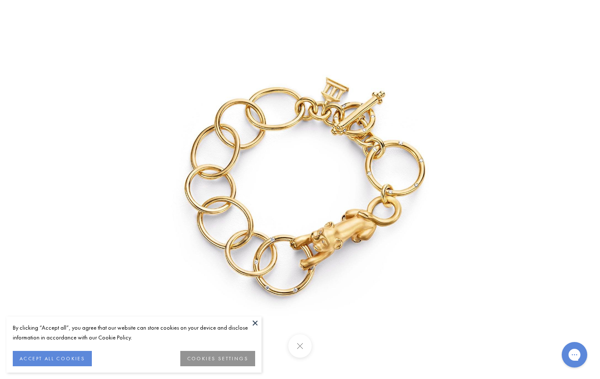
click at [291, 345] on button at bounding box center [299, 345] width 23 height 23
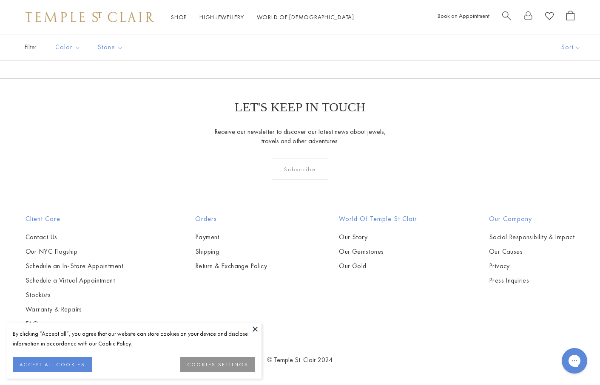
scroll to position [1871, 0]
click at [0, 0] on img at bounding box center [0, 0] width 0 height 0
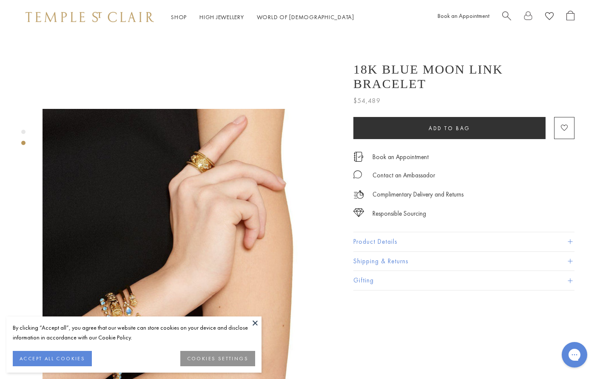
scroll to position [298, 0]
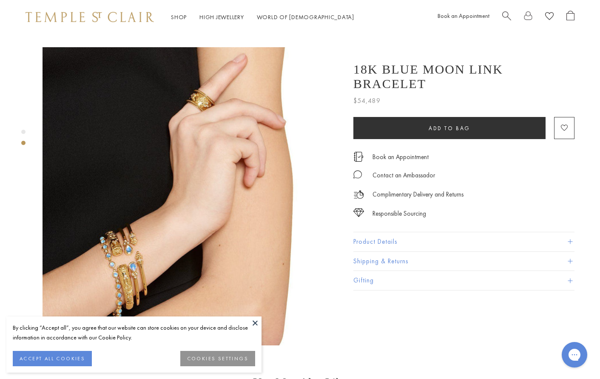
click at [154, 247] on img at bounding box center [192, 196] width 298 height 298
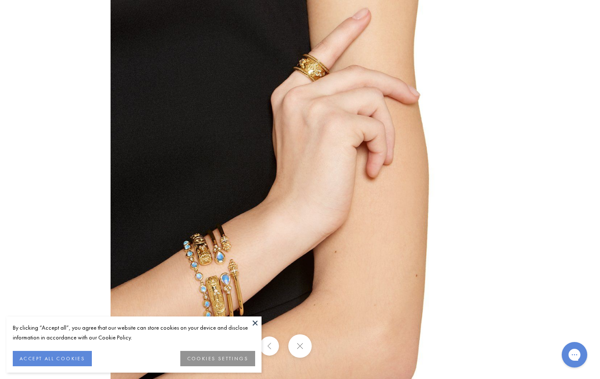
click at [256, 253] on img at bounding box center [300, 189] width 379 height 379
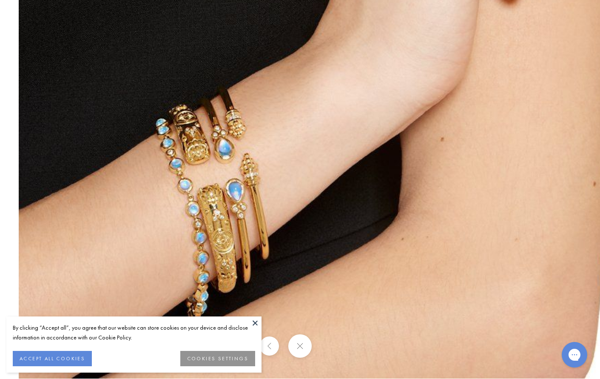
drag, startPoint x: 313, startPoint y: 270, endPoint x: 363, endPoint y: 174, distance: 107.8
click at [363, 174] on img at bounding box center [375, 21] width 713 height 713
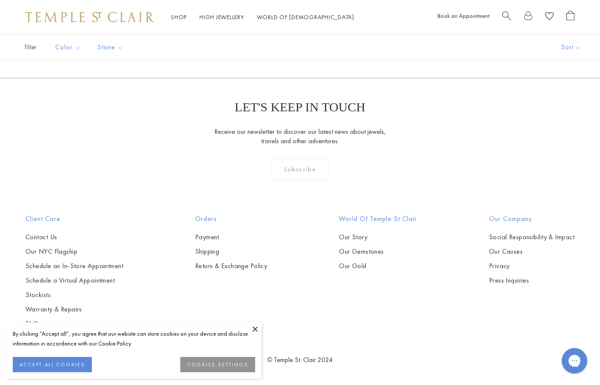
scroll to position [2849, 0]
click at [0, 0] on img at bounding box center [0, 0] width 0 height 0
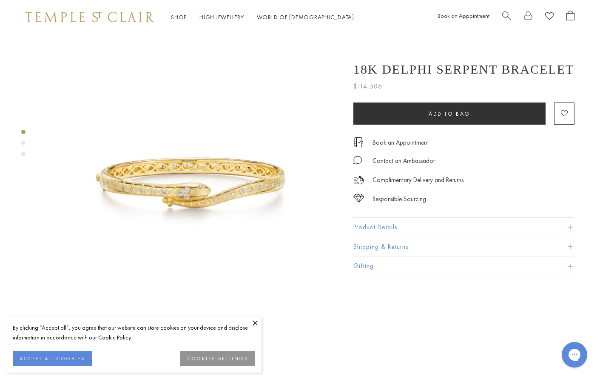
click at [201, 207] on img at bounding box center [192, 183] width 298 height 298
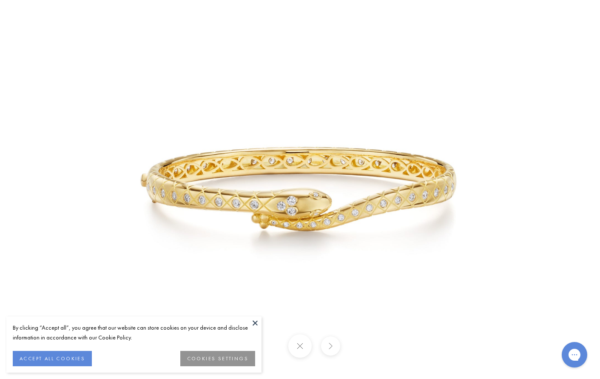
click at [330, 347] on button at bounding box center [330, 345] width 19 height 19
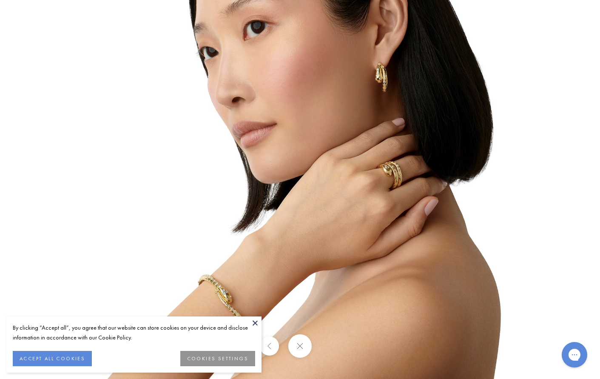
click at [446, 277] on img at bounding box center [300, 130] width 498 height 498
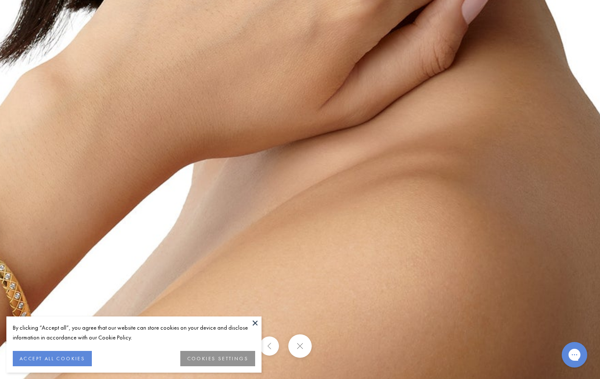
drag, startPoint x: 382, startPoint y: 305, endPoint x: 505, endPoint y: 90, distance: 248.0
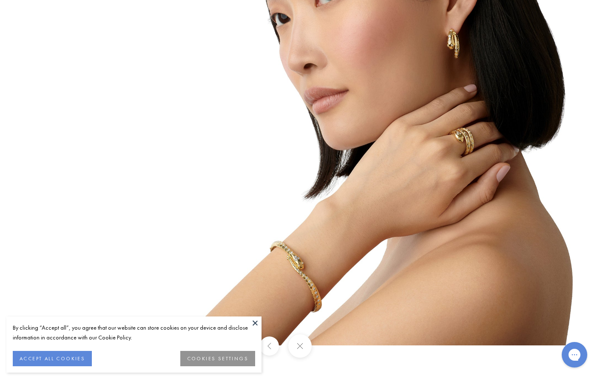
drag, startPoint x: 371, startPoint y: 245, endPoint x: 574, endPoint y: 75, distance: 264.2
click at [578, 71] on img at bounding box center [372, 97] width 498 height 498
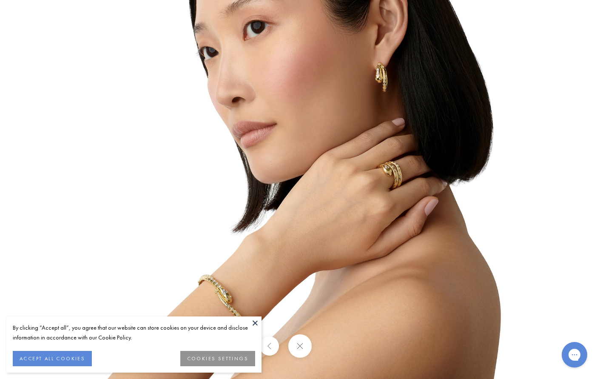
click at [359, 192] on img at bounding box center [300, 130] width 498 height 498
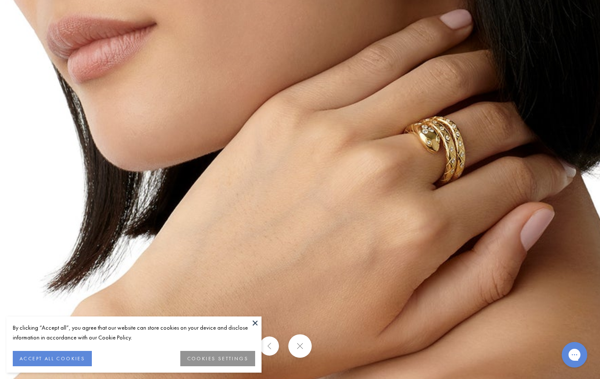
click at [361, 188] on img at bounding box center [214, 39] width 1225 height 1225
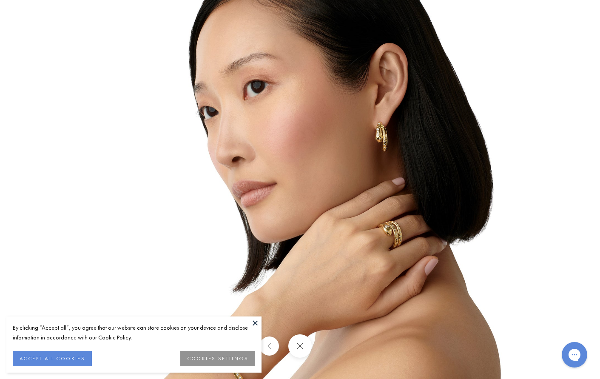
click at [293, 341] on button at bounding box center [299, 345] width 23 height 23
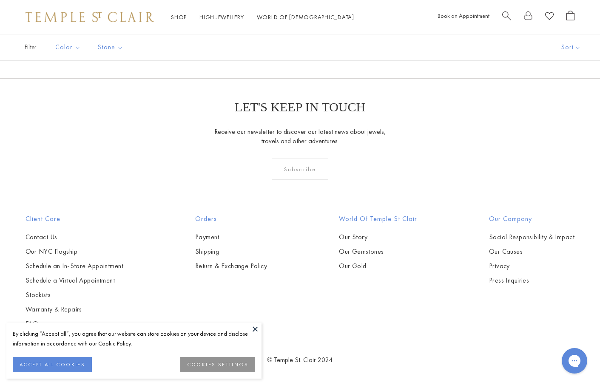
scroll to position [2582, 0]
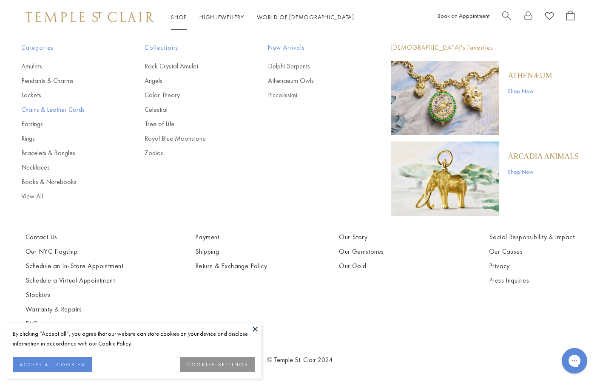
click at [80, 111] on link "Chains & Leather Cords" at bounding box center [65, 109] width 89 height 9
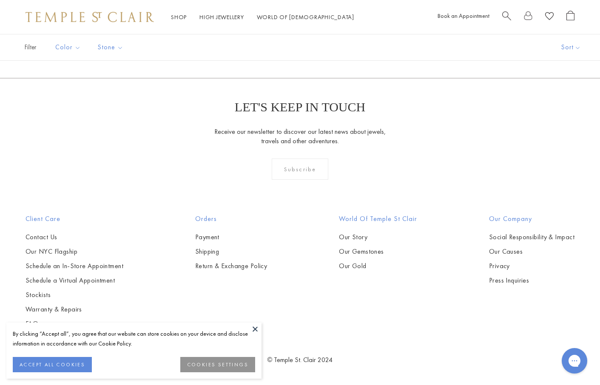
scroll to position [978, 0]
click at [0, 0] on img at bounding box center [0, 0] width 0 height 0
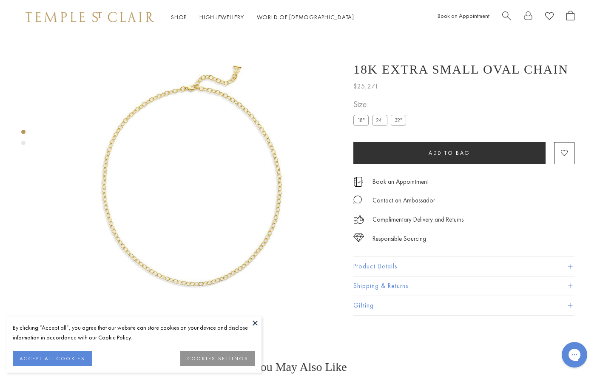
click at [212, 213] on img at bounding box center [192, 183] width 298 height 298
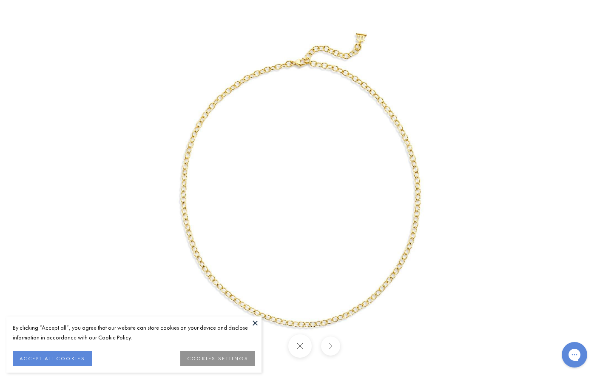
click at [210, 215] on img at bounding box center [300, 190] width 398 height 398
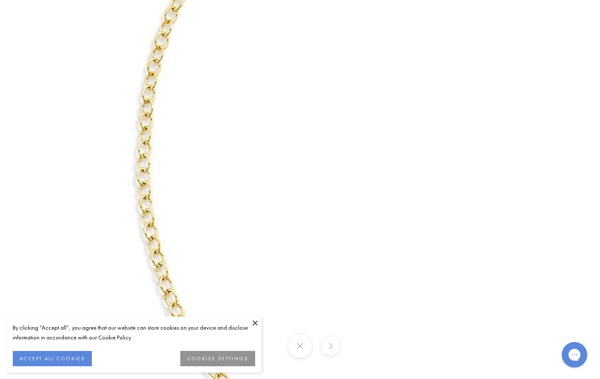
click at [210, 215] on img at bounding box center [431, 152] width 980 height 980
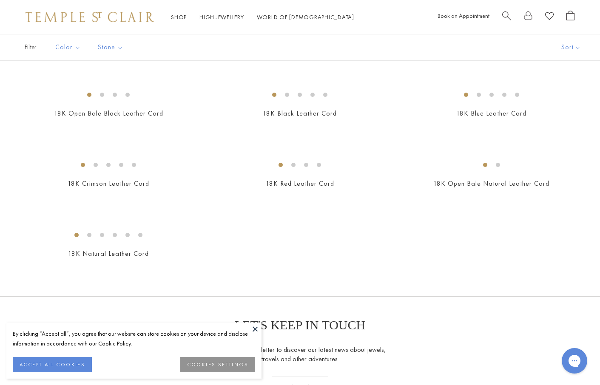
scroll to position [383, 0]
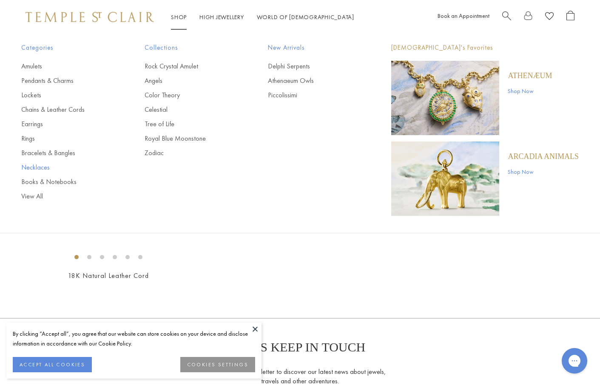
click at [36, 168] on link "Necklaces" at bounding box center [65, 167] width 89 height 9
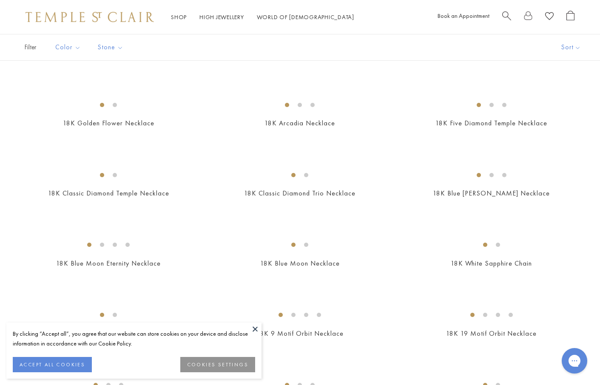
scroll to position [255, 0]
click at [0, 0] on img at bounding box center [0, 0] width 0 height 0
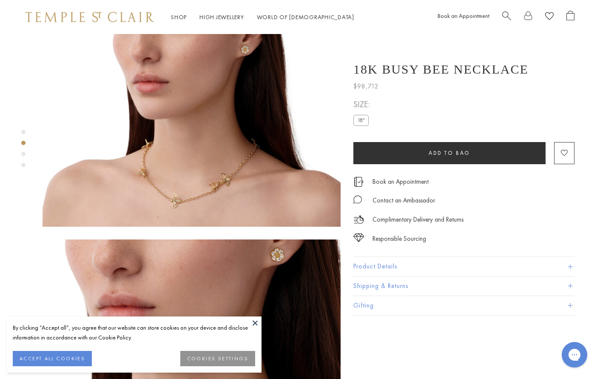
scroll to position [383, 0]
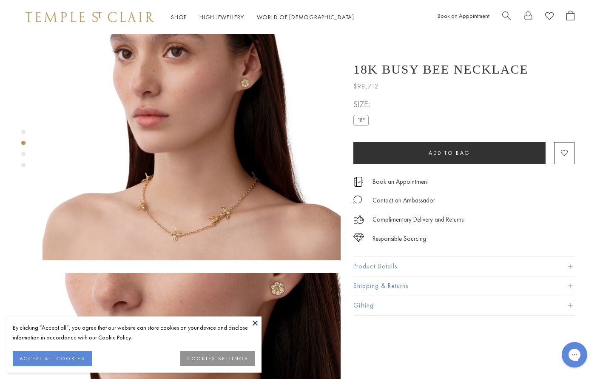
click at [268, 193] on img at bounding box center [192, 111] width 298 height 298
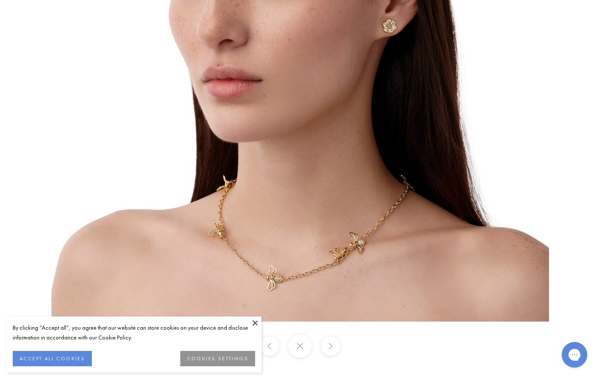
drag, startPoint x: 448, startPoint y: 284, endPoint x: 452, endPoint y: 65, distance: 219.0
click at [452, 65] on img at bounding box center [300, 73] width 498 height 498
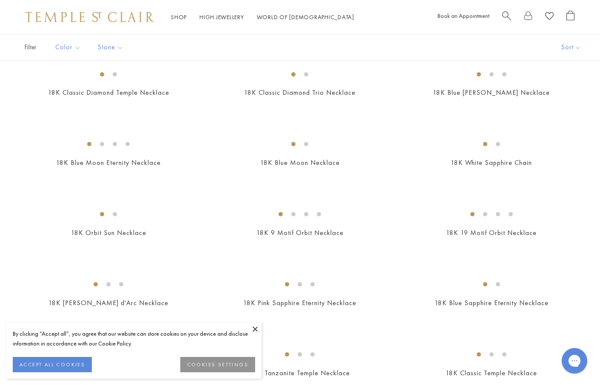
scroll to position [468, 0]
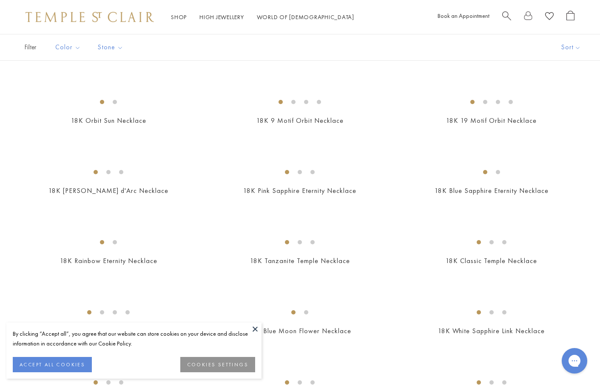
click at [0, 0] on img at bounding box center [0, 0] width 0 height 0
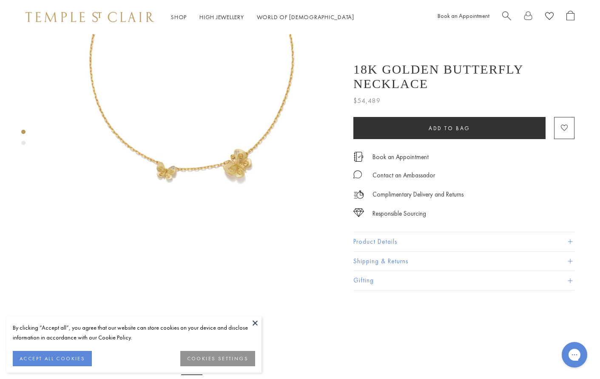
scroll to position [128, 0]
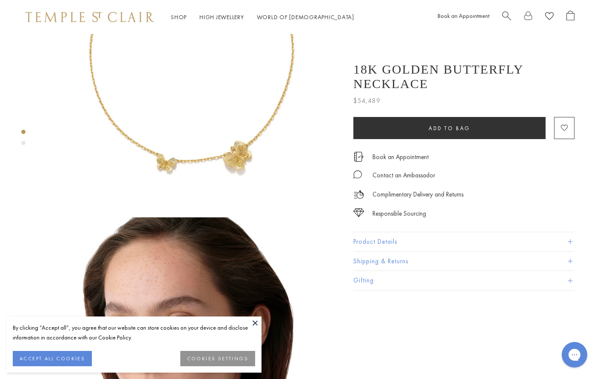
click at [232, 147] on img at bounding box center [192, 55] width 298 height 298
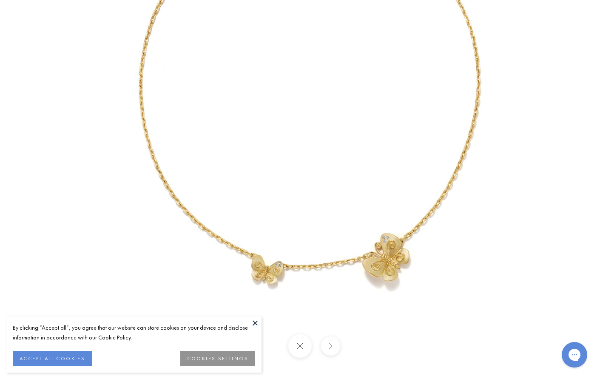
drag, startPoint x: 432, startPoint y: 269, endPoint x: 449, endPoint y: 81, distance: 188.3
click at [449, 81] on img at bounding box center [310, 91] width 498 height 498
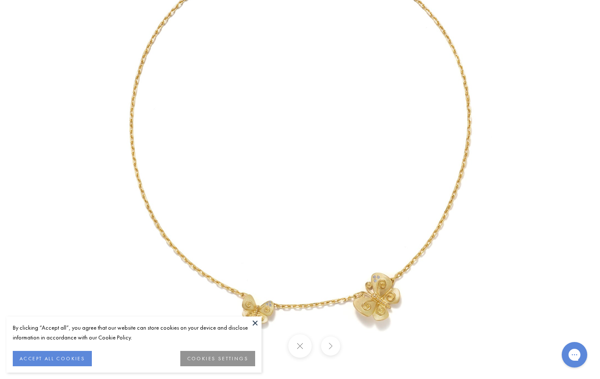
click at [472, 239] on img at bounding box center [300, 130] width 498 height 498
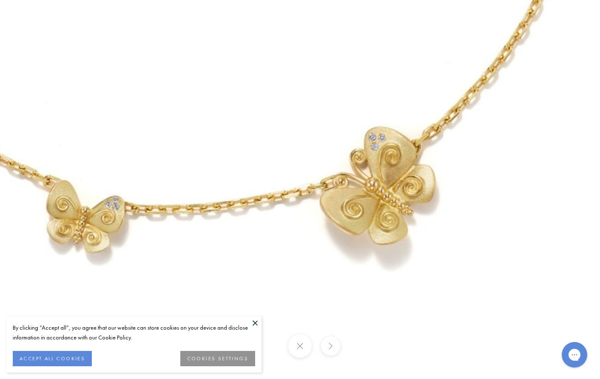
drag, startPoint x: 351, startPoint y: 324, endPoint x: 502, endPoint y: 114, distance: 258.3
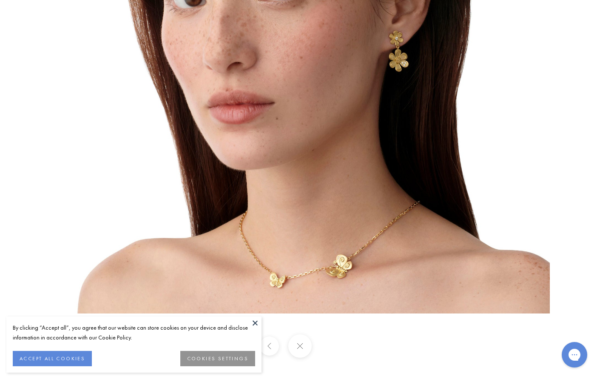
drag, startPoint x: 476, startPoint y: 266, endPoint x: 476, endPoint y: 3, distance: 263.2
click at [476, 3] on img at bounding box center [301, 65] width 498 height 498
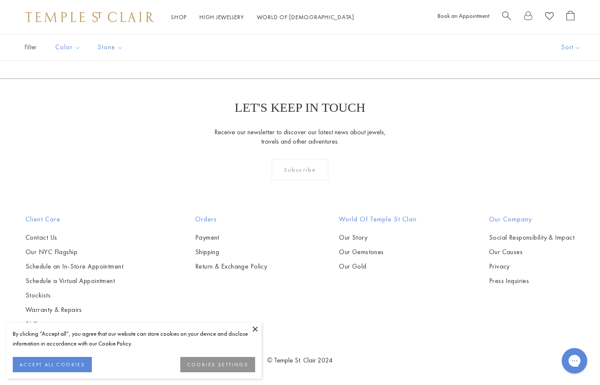
scroll to position [1999, 0]
